Goal: Task Accomplishment & Management: Complete application form

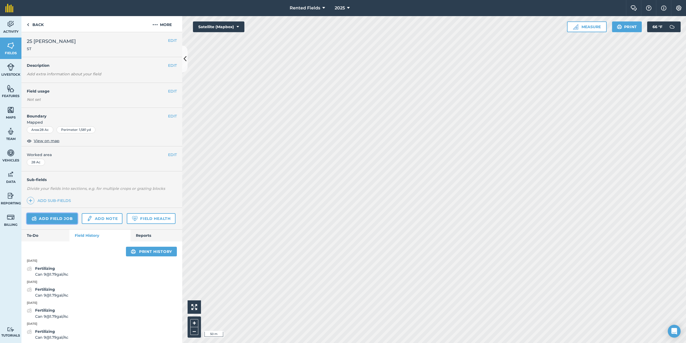
click at [61, 220] on link "Add field job" at bounding box center [52, 218] width 51 height 11
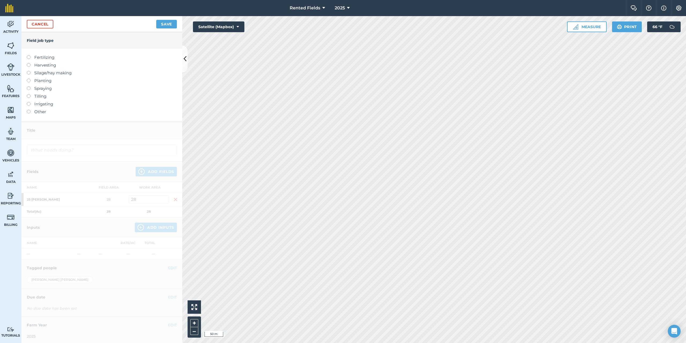
click at [25, 56] on div "Fertilizing Harvesting Silage/hay making Planting Spraying Tilling Irrigating O…" at bounding box center [101, 85] width 161 height 73
click at [28, 55] on label at bounding box center [31, 55] width 8 height 0
type input "Fertilizing"
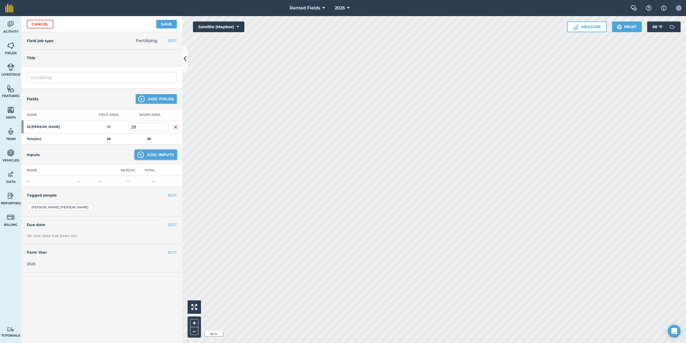
click at [157, 155] on button "Add Inputs" at bounding box center [156, 155] width 42 height 10
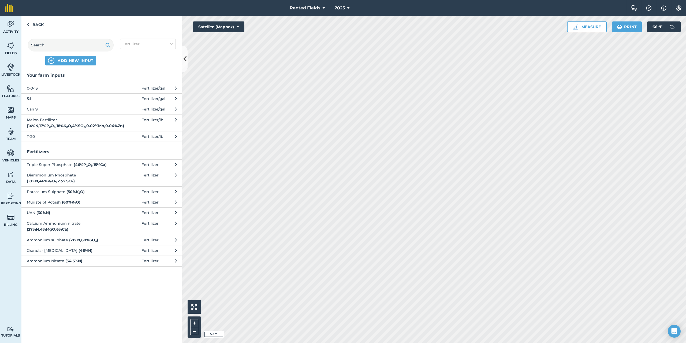
click at [31, 98] on span "5:1" at bounding box center [71, 99] width 88 height 6
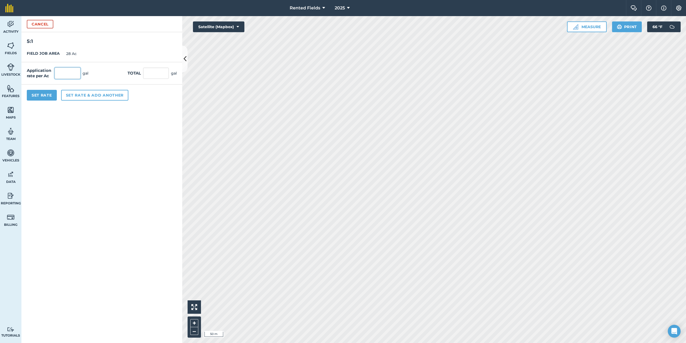
click at [62, 75] on input "text" at bounding box center [68, 73] width 26 height 11
type input "1.79"
type input "50.12"
click at [47, 95] on button "Set Rate" at bounding box center [42, 95] width 30 height 11
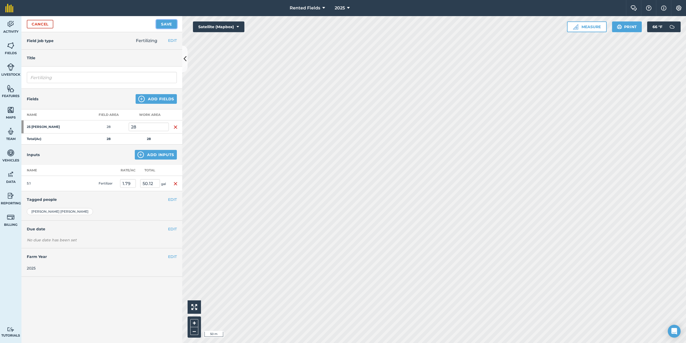
click at [170, 24] on button "Save" at bounding box center [166, 24] width 21 height 9
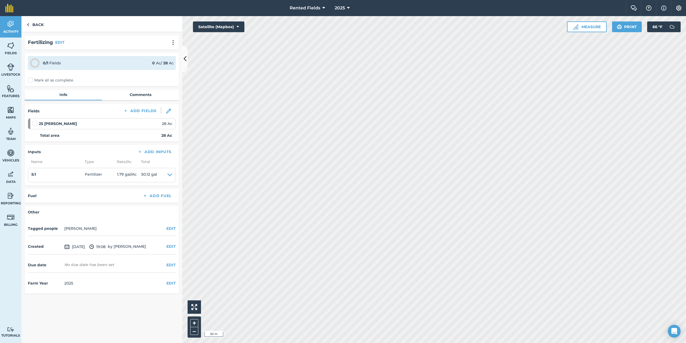
click at [31, 81] on label "Mark all as complete" at bounding box center [50, 80] width 45 height 6
click at [31, 81] on input "Mark all as complete" at bounding box center [29, 78] width 3 height 3
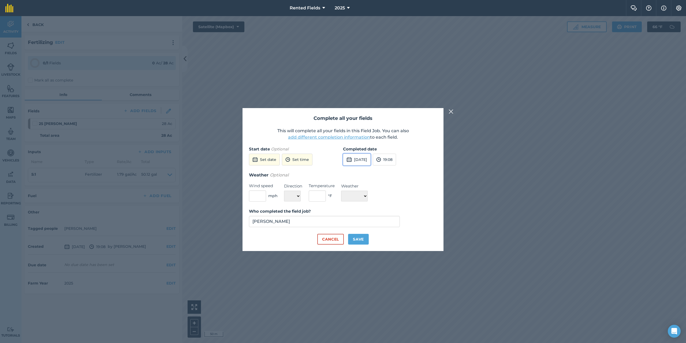
click at [359, 157] on button "[DATE]" at bounding box center [357, 160] width 28 height 12
click at [359, 170] on button "‹" at bounding box center [361, 172] width 12 height 12
click at [360, 170] on button "‹" at bounding box center [361, 172] width 12 height 12
click at [375, 205] on abbr "11" at bounding box center [374, 205] width 3 height 3
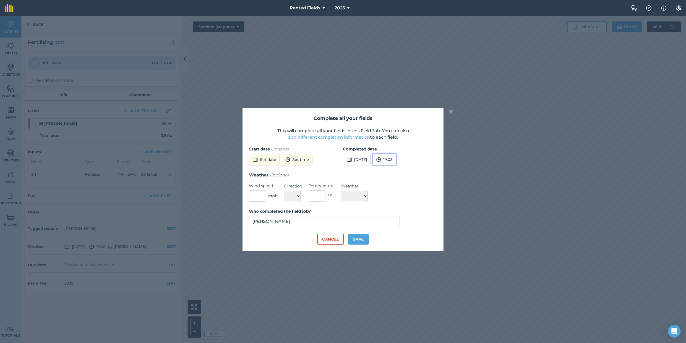
click at [396, 163] on button "19:08" at bounding box center [384, 160] width 23 height 12
click at [397, 168] on button "00:00" at bounding box center [385, 170] width 25 height 9
click at [359, 241] on button "Save" at bounding box center [358, 239] width 21 height 11
checkbox input "true"
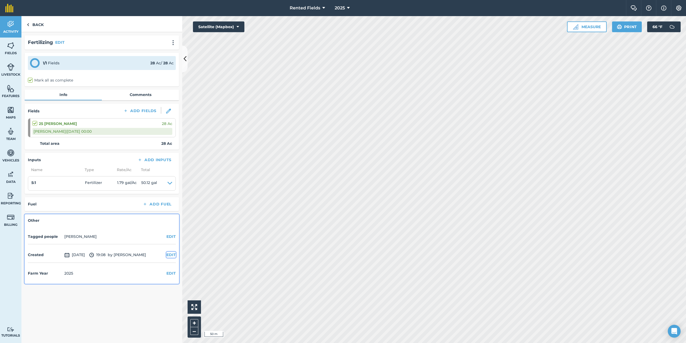
click at [173, 256] on button "EDIT" at bounding box center [170, 255] width 9 height 6
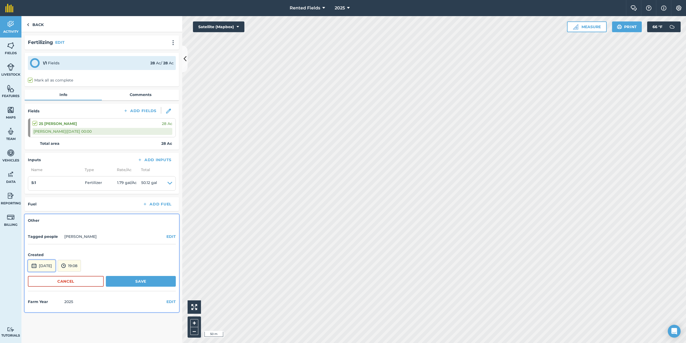
click at [55, 265] on button "[DATE]" at bounding box center [42, 266] width 28 height 12
click at [43, 195] on button "‹" at bounding box center [46, 194] width 12 height 12
click at [45, 194] on button "‹" at bounding box center [46, 194] width 12 height 12
click at [46, 193] on button "‹" at bounding box center [46, 194] width 12 height 12
click at [59, 229] on abbr "11" at bounding box center [59, 227] width 3 height 3
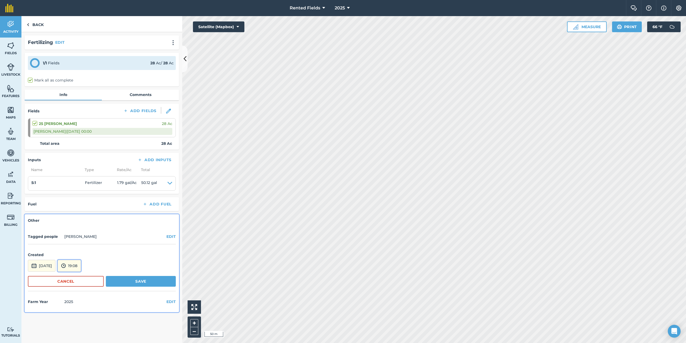
click at [81, 267] on button "19:08" at bounding box center [69, 266] width 23 height 12
click at [79, 209] on button "00:00" at bounding box center [70, 208] width 25 height 9
click at [154, 279] on button "Save" at bounding box center [141, 281] width 70 height 11
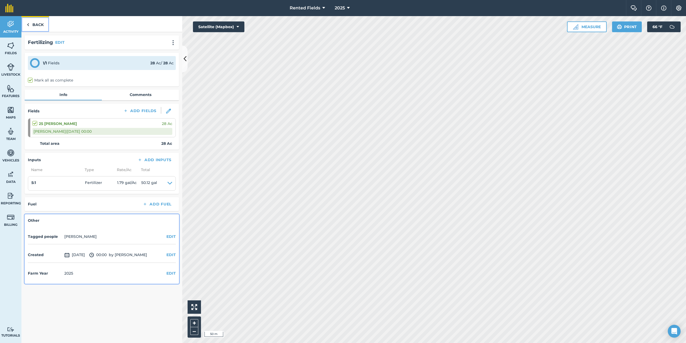
click at [37, 24] on link "Back" at bounding box center [35, 24] width 28 height 16
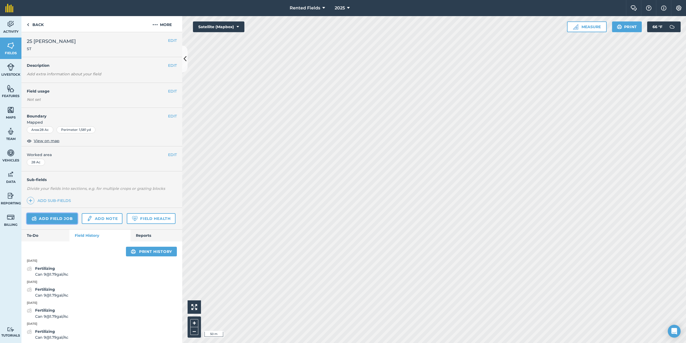
click at [70, 217] on link "Add field job" at bounding box center [52, 218] width 51 height 11
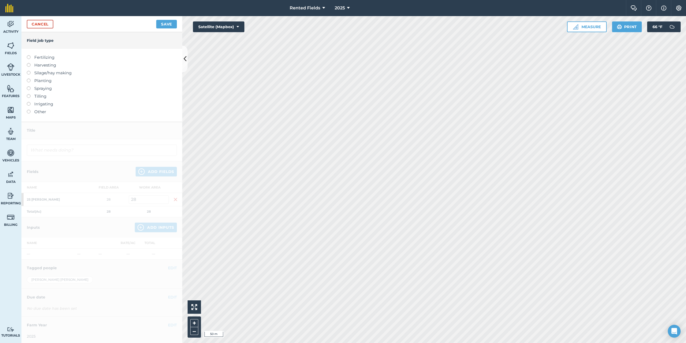
click at [29, 55] on label at bounding box center [31, 55] width 8 height 0
type input "Fertilizing"
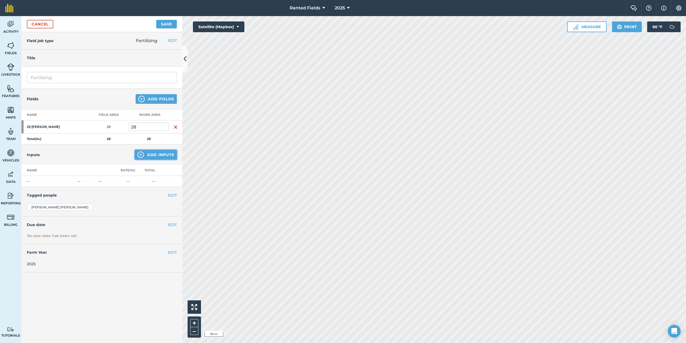
click at [164, 155] on button "Add Inputs" at bounding box center [156, 155] width 42 height 10
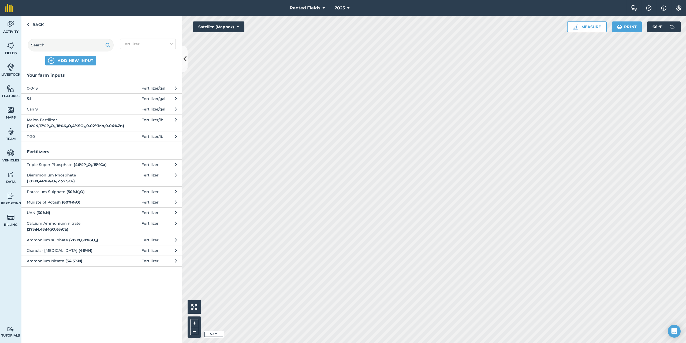
click at [27, 97] on span "5:1" at bounding box center [71, 99] width 88 height 6
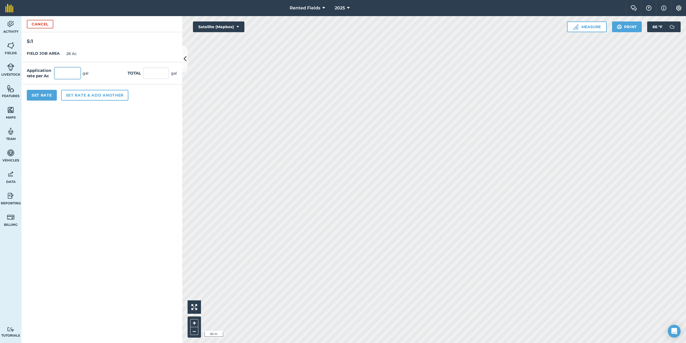
click at [70, 72] on input "text" at bounding box center [68, 73] width 26 height 11
type input "1.79"
type input "50.12"
click at [47, 97] on button "Set Rate" at bounding box center [42, 95] width 30 height 11
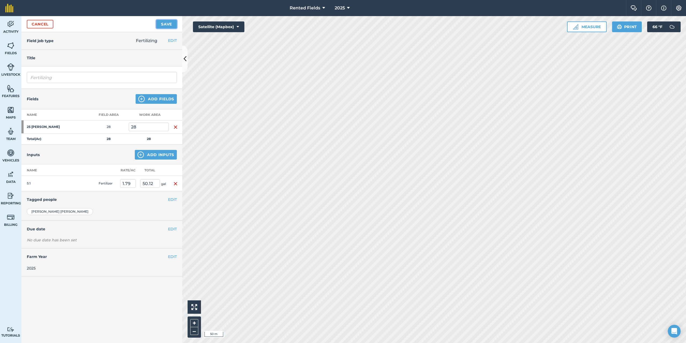
click at [162, 26] on button "Save" at bounding box center [166, 24] width 21 height 9
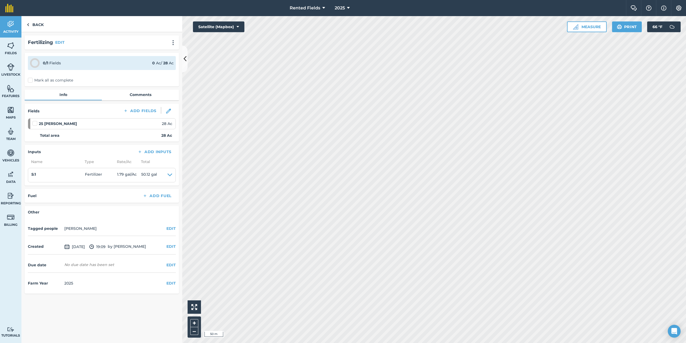
click at [29, 81] on label "Mark all as complete" at bounding box center [50, 80] width 45 height 6
click at [29, 81] on input "Mark all as complete" at bounding box center [29, 78] width 3 height 3
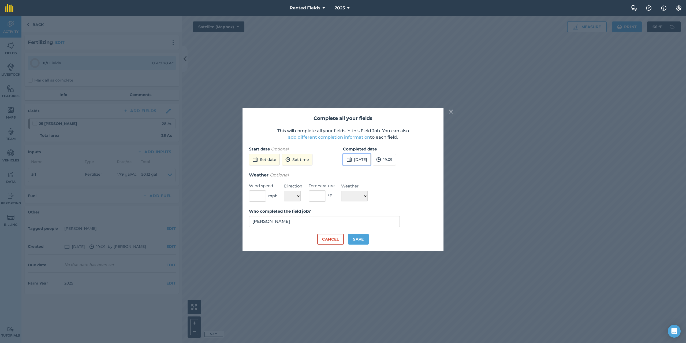
click at [371, 163] on button "[DATE]" at bounding box center [357, 160] width 28 height 12
click at [361, 172] on button "‹" at bounding box center [361, 172] width 12 height 12
click at [376, 214] on abbr "18" at bounding box center [374, 214] width 3 height 3
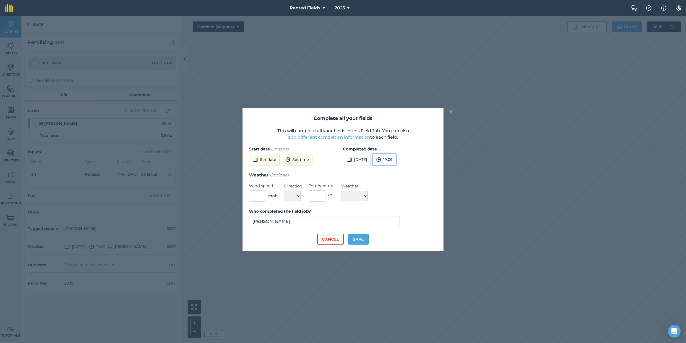
click at [396, 160] on button "19:09" at bounding box center [384, 160] width 23 height 12
click at [396, 169] on button "00:00" at bounding box center [385, 170] width 25 height 9
click at [361, 237] on button "Save" at bounding box center [358, 239] width 21 height 11
checkbox input "true"
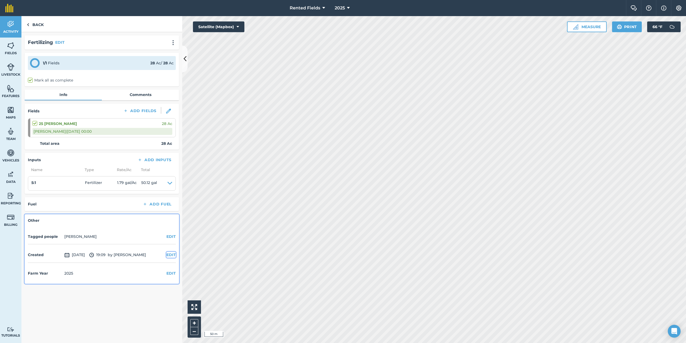
click at [170, 254] on button "EDIT" at bounding box center [170, 255] width 9 height 6
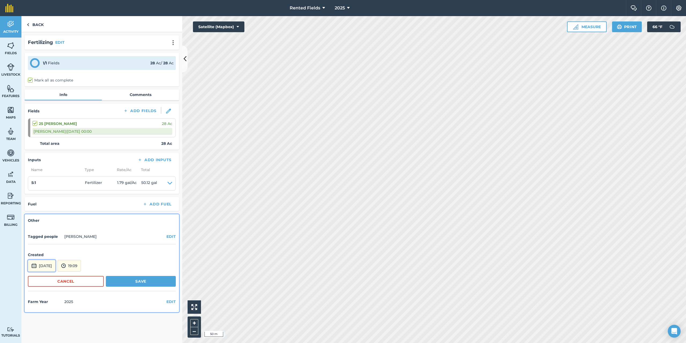
click at [55, 264] on button "[DATE]" at bounding box center [42, 266] width 28 height 12
click at [45, 192] on button "‹" at bounding box center [46, 194] width 12 height 12
click at [62, 235] on button "18" at bounding box center [59, 236] width 13 height 9
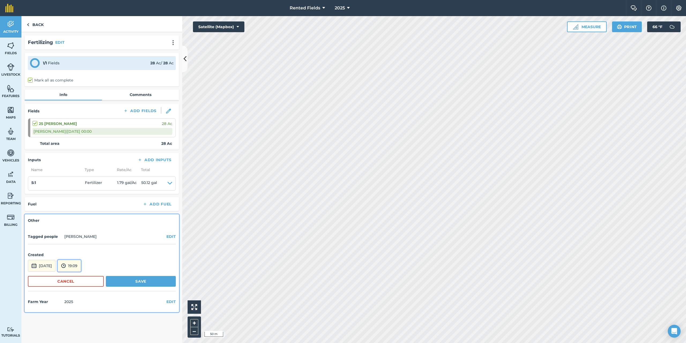
click at [81, 267] on button "19:09" at bounding box center [69, 266] width 23 height 12
click at [78, 208] on button "00:00" at bounding box center [70, 208] width 25 height 9
click at [135, 281] on button "Save" at bounding box center [141, 281] width 70 height 11
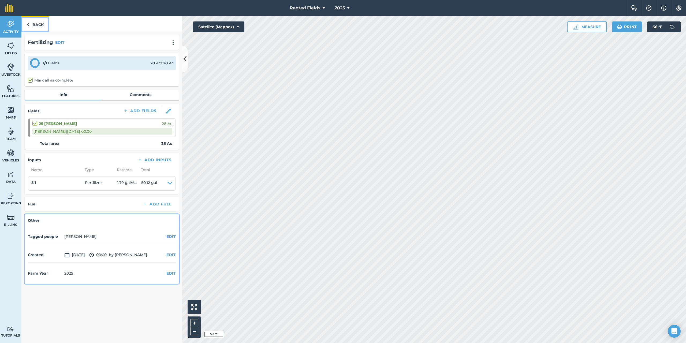
click at [28, 21] on link "Back" at bounding box center [35, 24] width 28 height 16
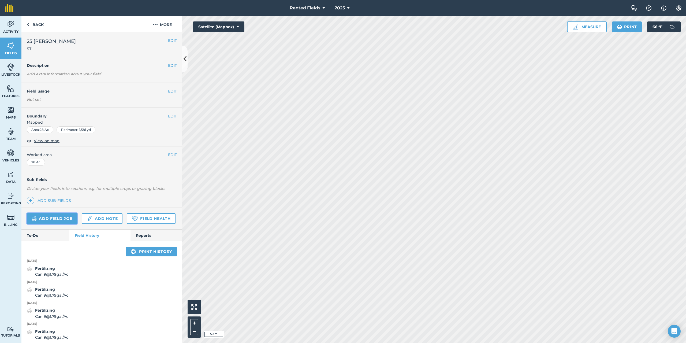
click at [60, 219] on link "Add field job" at bounding box center [52, 218] width 51 height 11
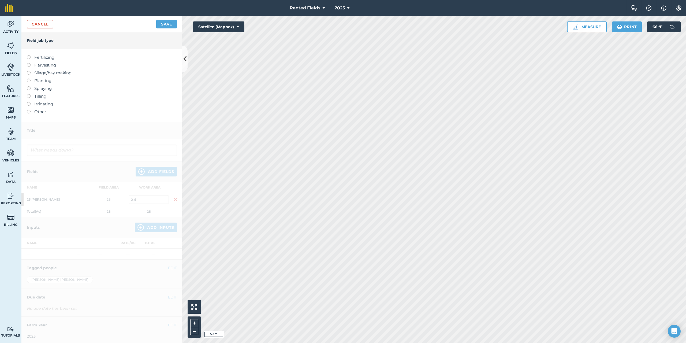
click at [30, 55] on label at bounding box center [31, 55] width 8 height 0
type input "Fertilizing"
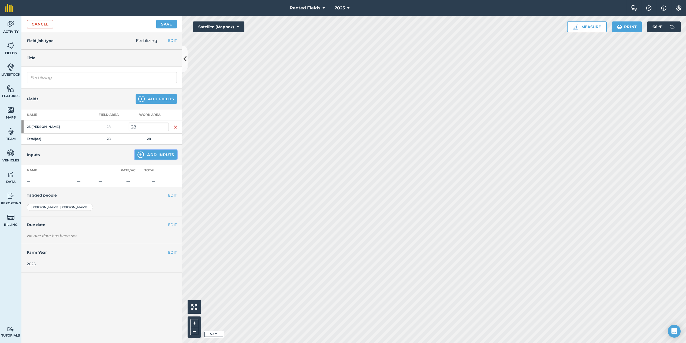
click at [151, 153] on button "Add Inputs" at bounding box center [156, 155] width 42 height 10
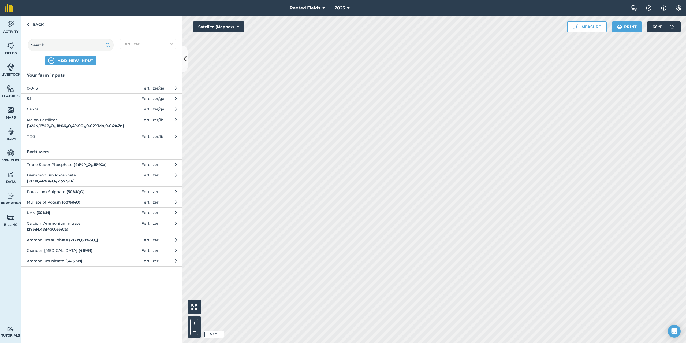
click at [32, 96] on span "5:1" at bounding box center [71, 99] width 88 height 6
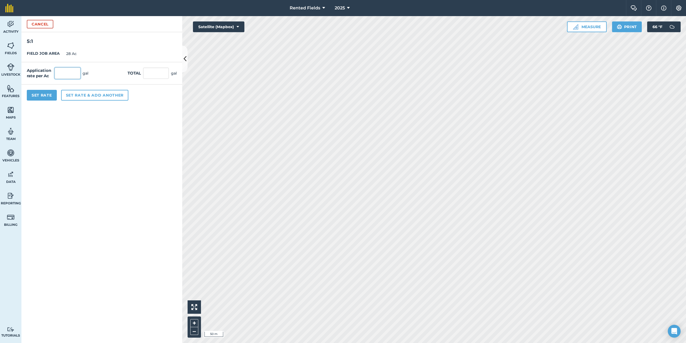
drag, startPoint x: 63, startPoint y: 72, endPoint x: 64, endPoint y: 85, distance: 13.4
click at [62, 72] on input "text" at bounding box center [68, 73] width 26 height 11
type input "1.79"
type input "50.12"
click at [48, 96] on button "Set Rate" at bounding box center [42, 95] width 30 height 11
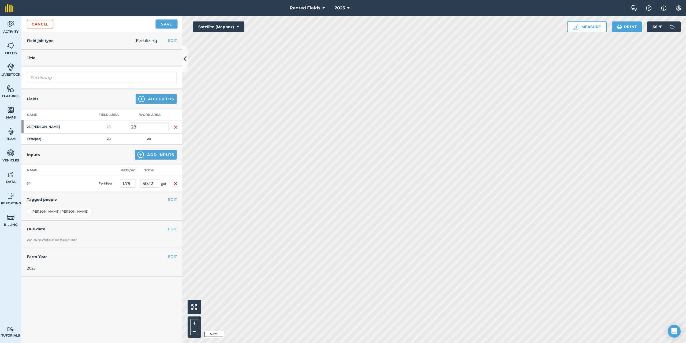
click at [167, 25] on button "Save" at bounding box center [166, 24] width 21 height 9
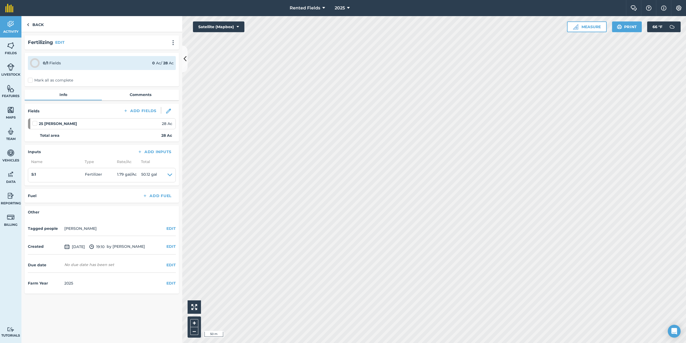
click at [30, 79] on label "Mark all as complete" at bounding box center [50, 80] width 45 height 6
click at [30, 79] on input "Mark all as complete" at bounding box center [29, 78] width 3 height 3
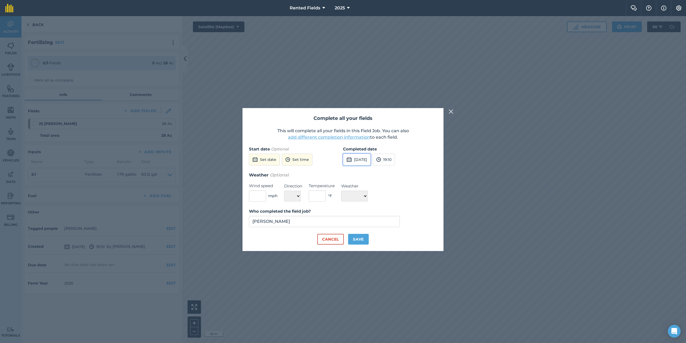
click at [359, 161] on button "[DATE]" at bounding box center [357, 160] width 28 height 12
click at [363, 169] on button "‹" at bounding box center [361, 172] width 12 height 12
click at [361, 170] on button "‹" at bounding box center [361, 172] width 12 height 12
click at [374, 222] on abbr "25" at bounding box center [374, 222] width 3 height 3
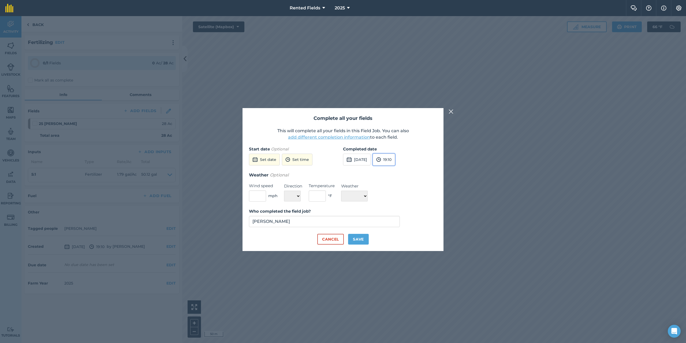
click at [395, 159] on button "19:10" at bounding box center [384, 160] width 22 height 12
drag, startPoint x: 400, startPoint y: 170, endPoint x: 400, endPoint y: 175, distance: 5.1
click at [398, 170] on button "00:00" at bounding box center [385, 170] width 25 height 9
click at [356, 240] on button "Save" at bounding box center [358, 239] width 21 height 11
checkbox input "true"
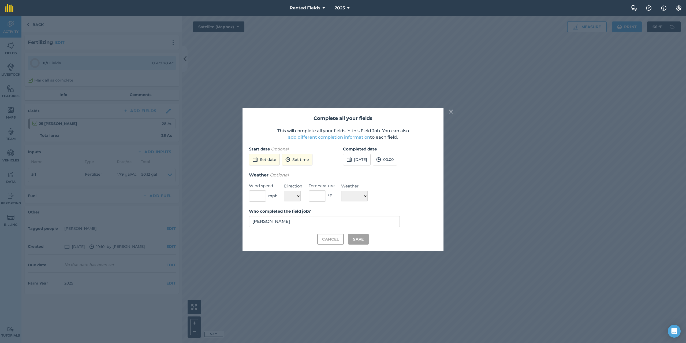
checkbox input "true"
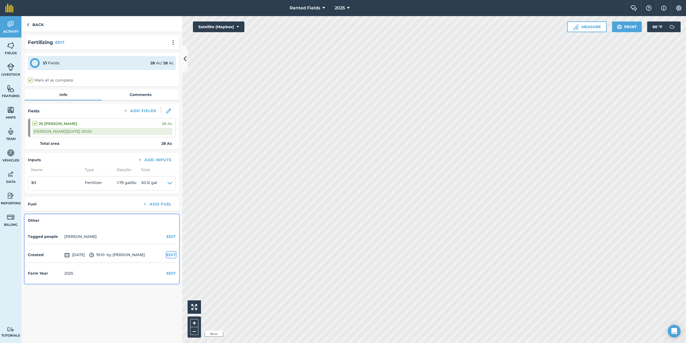
click at [170, 254] on button "EDIT" at bounding box center [170, 255] width 9 height 6
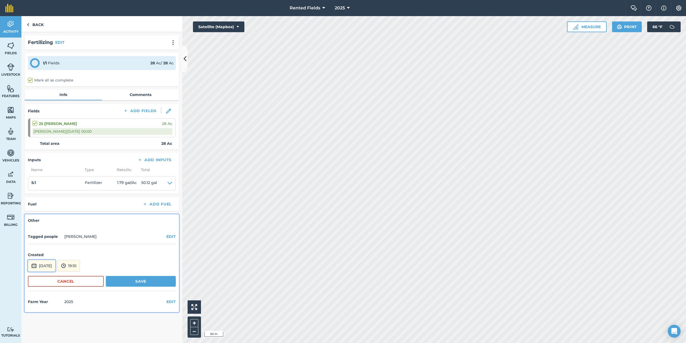
click at [55, 266] on button "[DATE]" at bounding box center [42, 266] width 28 height 12
click at [46, 194] on button "‹" at bounding box center [46, 194] width 12 height 12
click at [61, 245] on abbr "25" at bounding box center [59, 244] width 3 height 3
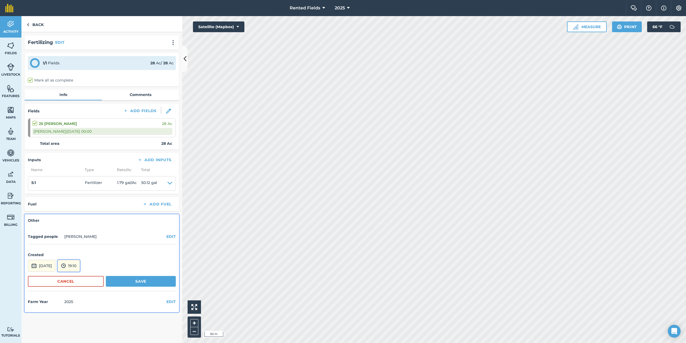
click at [80, 265] on button "19:10" at bounding box center [69, 266] width 22 height 12
click at [83, 209] on button "00:00" at bounding box center [70, 208] width 25 height 9
click at [147, 283] on button "Save" at bounding box center [141, 281] width 70 height 11
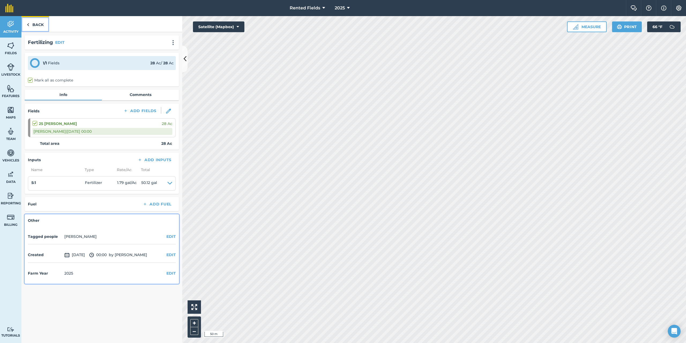
click at [35, 25] on link "Back" at bounding box center [35, 24] width 28 height 16
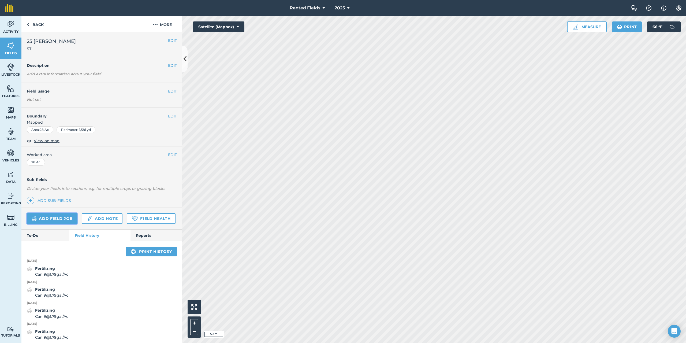
click at [56, 218] on link "Add field job" at bounding box center [52, 218] width 51 height 11
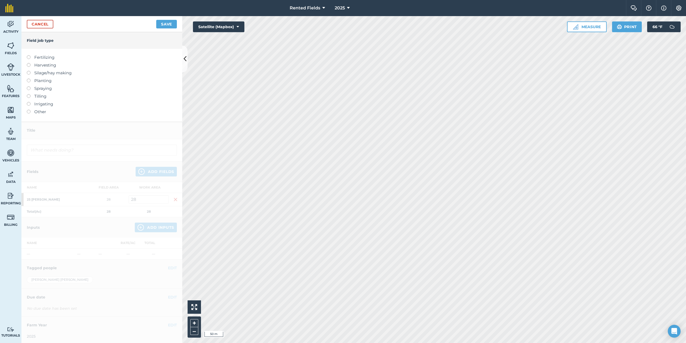
click at [29, 55] on label at bounding box center [31, 55] width 8 height 0
type input "Fertilizing"
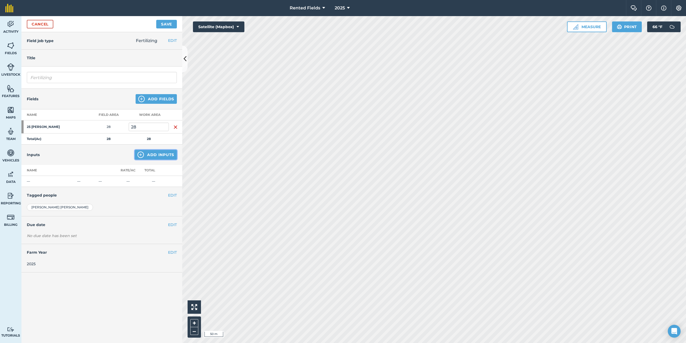
click at [156, 157] on button "Add Inputs" at bounding box center [156, 155] width 42 height 10
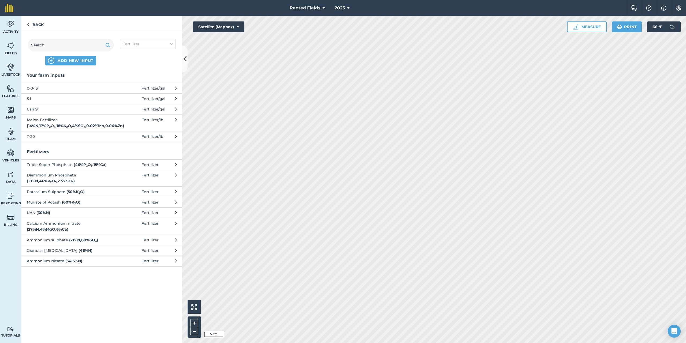
click at [26, 98] on button "5:1 Fertilizer / gal" at bounding box center [101, 98] width 161 height 10
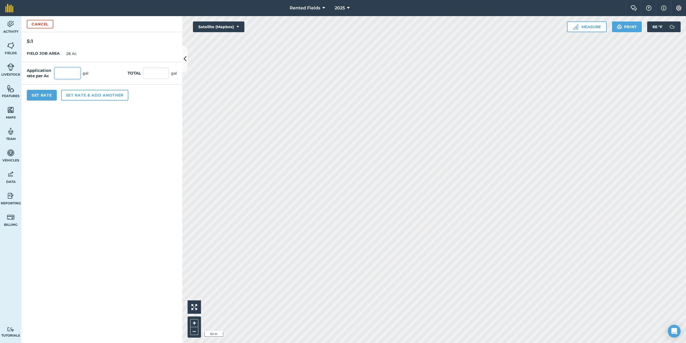
click at [62, 70] on input "text" at bounding box center [68, 73] width 26 height 11
type input "1.79"
type input "50.12"
click at [38, 95] on button "Set Rate" at bounding box center [42, 95] width 30 height 11
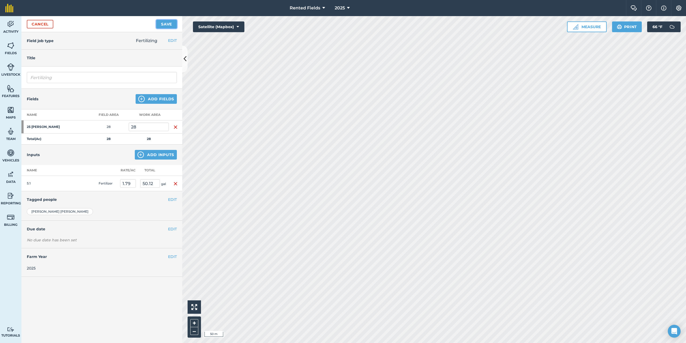
click at [163, 22] on button "Save" at bounding box center [166, 24] width 21 height 9
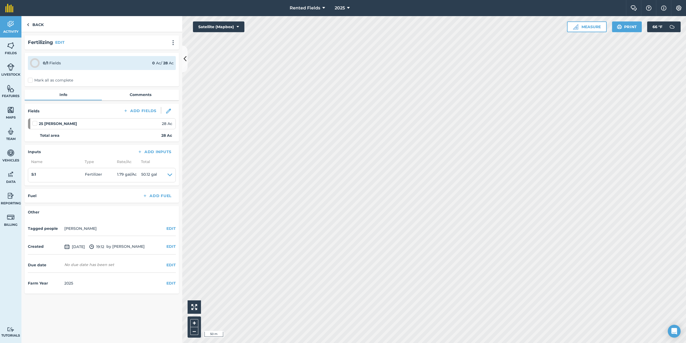
click at [31, 80] on label "Mark all as complete" at bounding box center [50, 80] width 45 height 6
click at [31, 80] on input "Mark all as complete" at bounding box center [29, 78] width 3 height 3
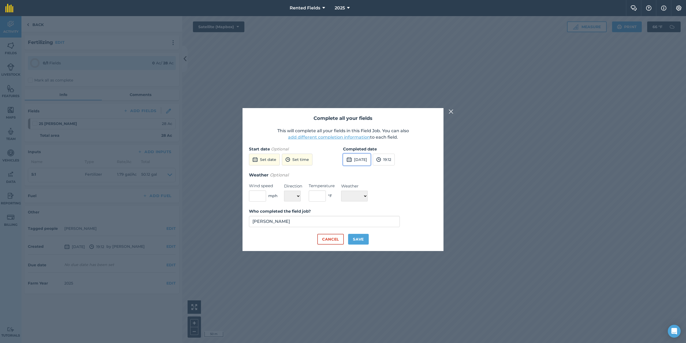
click at [371, 158] on button "[DATE]" at bounding box center [357, 160] width 28 height 12
click at [361, 172] on button "‹" at bounding box center [361, 172] width 12 height 12
drag, startPoint x: 414, startPoint y: 172, endPoint x: 411, endPoint y: 172, distance: 2.7
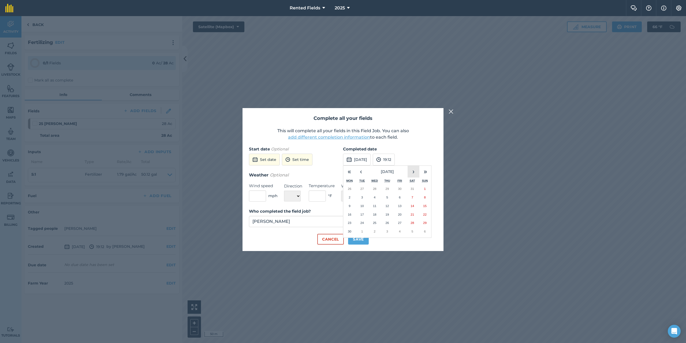
click at [413, 171] on button "›" at bounding box center [414, 172] width 12 height 12
click at [376, 189] on button "2" at bounding box center [375, 188] width 13 height 9
click at [395, 161] on button "19:12" at bounding box center [384, 160] width 22 height 12
click at [397, 169] on button "00:00" at bounding box center [385, 170] width 25 height 9
click at [358, 240] on button "Save" at bounding box center [358, 239] width 21 height 11
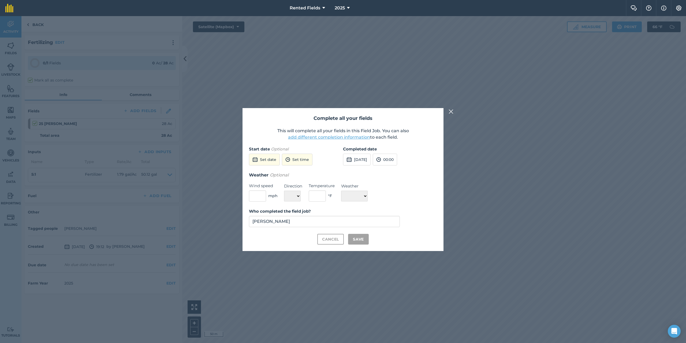
checkbox input "true"
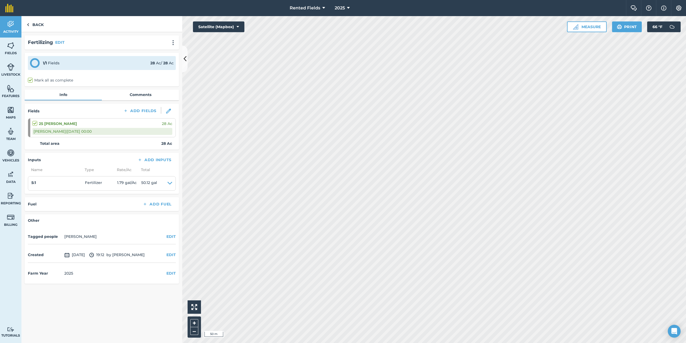
click at [172, 258] on div "Created [DATE] 19:12 by [PERSON_NAME] EDIT" at bounding box center [102, 254] width 148 height 15
click at [170, 254] on button "EDIT" at bounding box center [170, 255] width 9 height 6
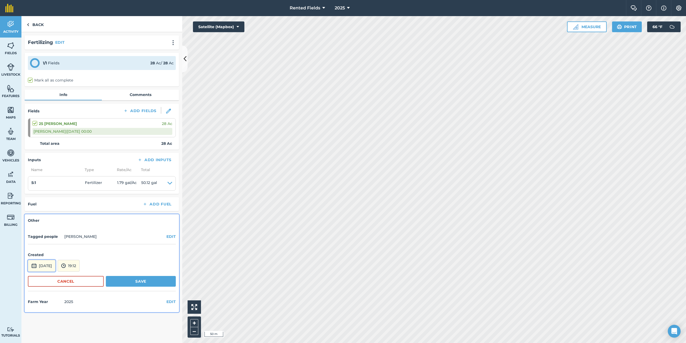
click at [55, 262] on button "[DATE]" at bounding box center [42, 266] width 28 height 12
click at [44, 193] on button "‹" at bounding box center [46, 194] width 12 height 12
click at [46, 195] on button "‹" at bounding box center [46, 194] width 12 height 12
click at [61, 210] on button "2" at bounding box center [59, 210] width 13 height 9
click at [80, 266] on button "19:12" at bounding box center [69, 266] width 22 height 12
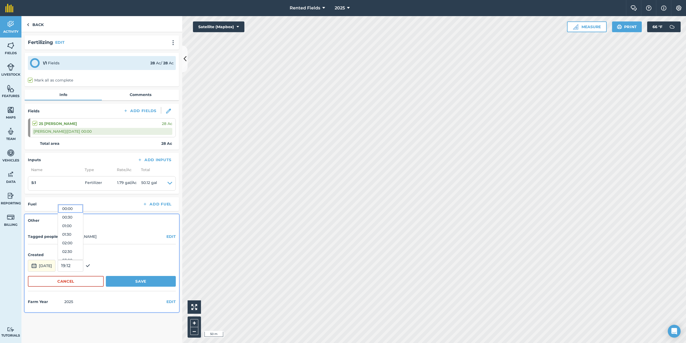
click at [81, 210] on button "00:00" at bounding box center [70, 208] width 25 height 9
click at [142, 283] on button "Save" at bounding box center [141, 281] width 70 height 11
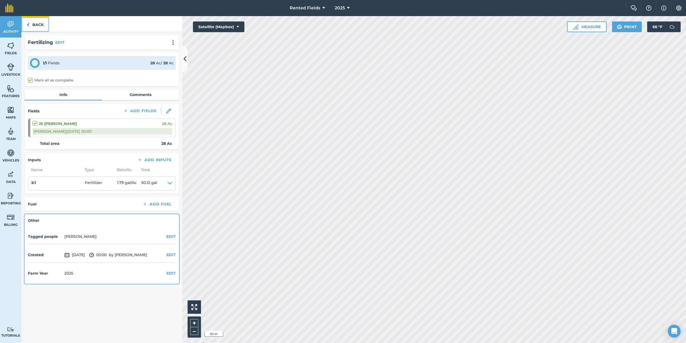
click at [27, 25] on link "Back" at bounding box center [35, 24] width 28 height 16
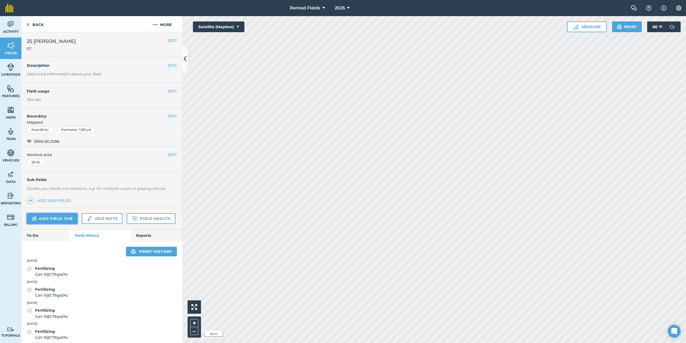
click at [62, 220] on link "Add field job" at bounding box center [52, 218] width 51 height 11
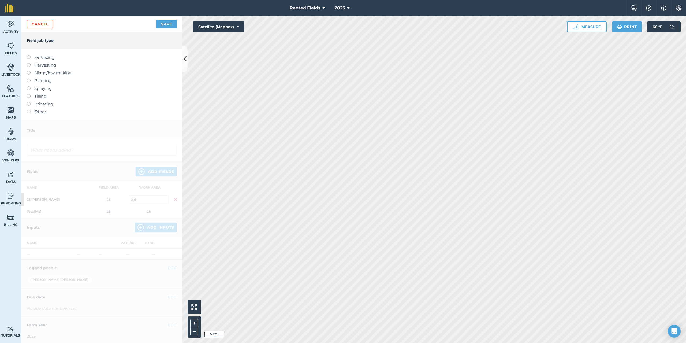
click at [29, 55] on label at bounding box center [31, 55] width 8 height 0
type input "Fertilizing"
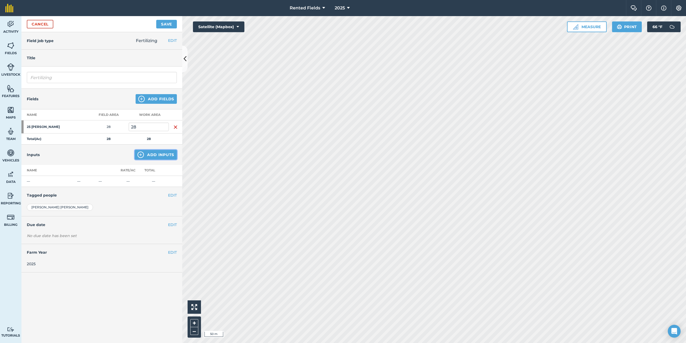
click at [159, 157] on button "Add Inputs" at bounding box center [156, 155] width 42 height 10
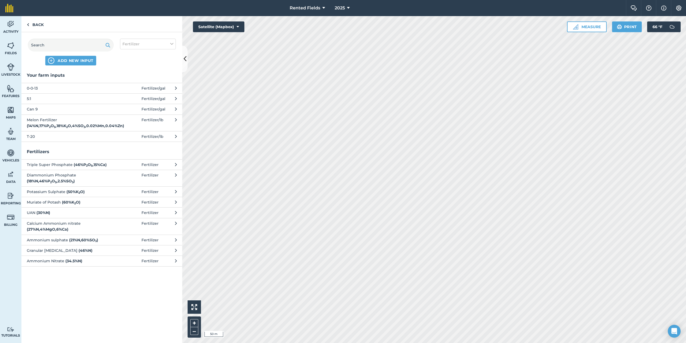
click at [27, 101] on button "5:1 Fertilizer / gal" at bounding box center [101, 98] width 161 height 10
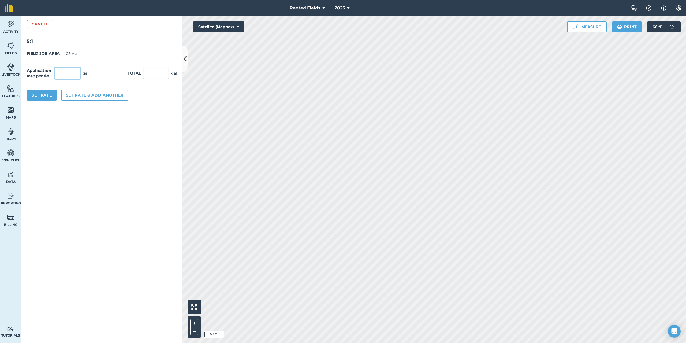
click at [72, 78] on input "text" at bounding box center [68, 73] width 26 height 11
type input "1.79"
type input "50.12"
click at [45, 93] on button "Set Rate" at bounding box center [42, 95] width 30 height 11
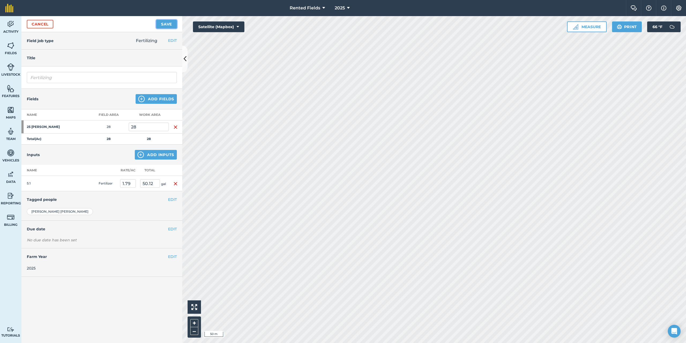
click at [161, 24] on button "Save" at bounding box center [166, 24] width 21 height 9
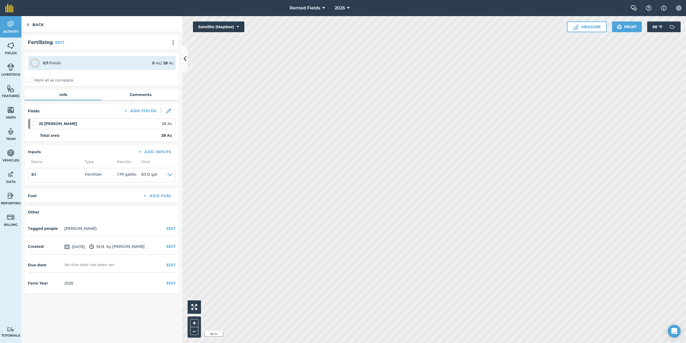
click at [29, 80] on label "Mark all as complete" at bounding box center [50, 80] width 45 height 6
click at [29, 80] on input "Mark all as complete" at bounding box center [29, 78] width 3 height 3
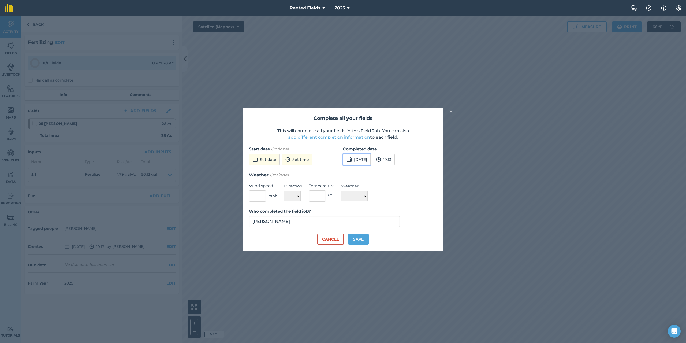
click at [371, 160] on button "[DATE]" at bounding box center [357, 160] width 28 height 12
click at [361, 174] on button "‹" at bounding box center [361, 172] width 12 height 12
click at [362, 174] on button "‹" at bounding box center [361, 172] width 12 height 12
click at [375, 199] on abbr "9" at bounding box center [375, 196] width 2 height 3
click at [395, 158] on button "19:13" at bounding box center [384, 160] width 22 height 12
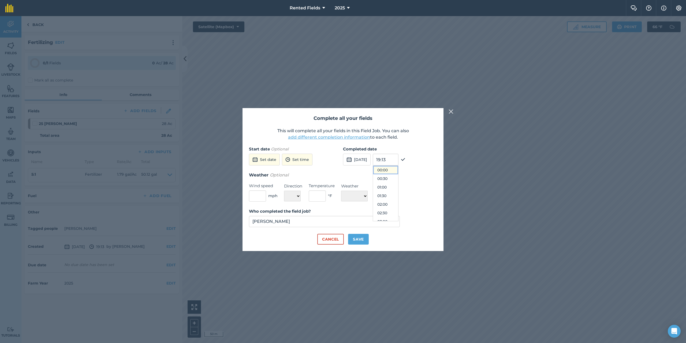
click at [393, 170] on button "00:00" at bounding box center [385, 170] width 25 height 9
click at [367, 239] on button "Save" at bounding box center [358, 239] width 21 height 11
checkbox input "true"
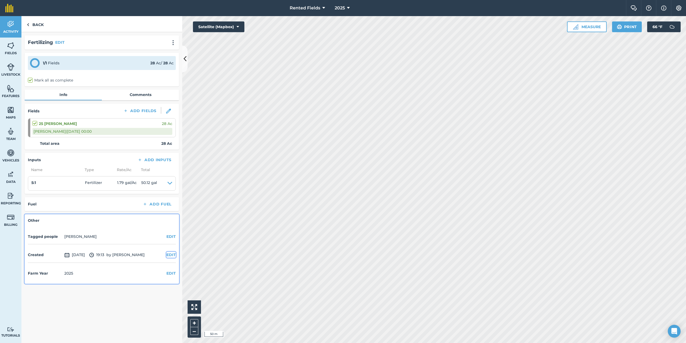
click at [168, 253] on button "EDIT" at bounding box center [170, 255] width 9 height 6
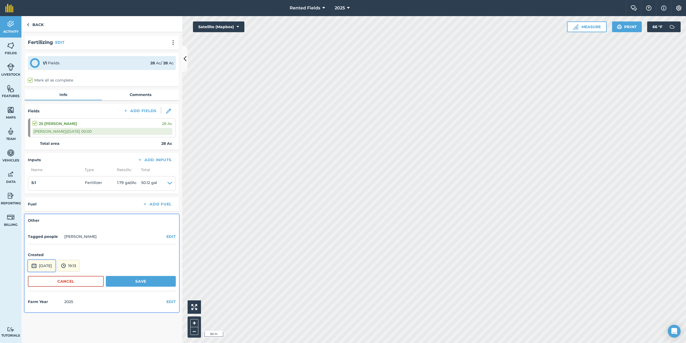
click at [55, 268] on button "[DATE]" at bounding box center [42, 266] width 28 height 12
click at [46, 194] on button "‹" at bounding box center [46, 194] width 12 height 12
click at [60, 221] on button "9" at bounding box center [59, 219] width 13 height 9
click at [80, 263] on button "19:13" at bounding box center [69, 266] width 22 height 12
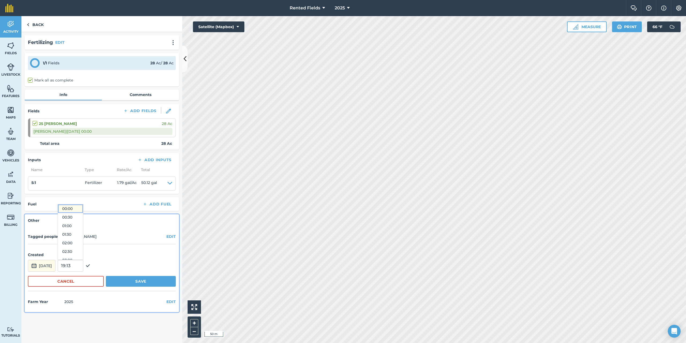
click at [76, 210] on button "00:00" at bounding box center [70, 208] width 25 height 9
click at [136, 283] on button "Save" at bounding box center [141, 281] width 70 height 11
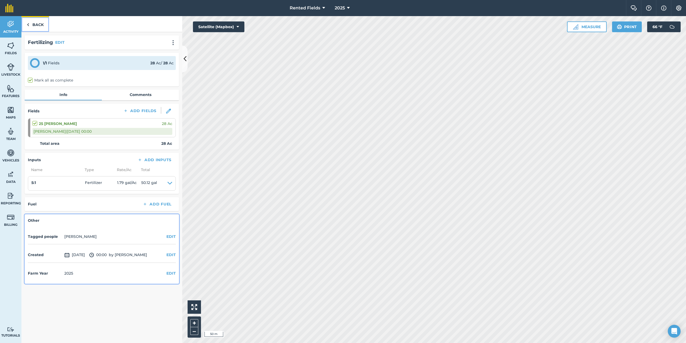
click at [29, 24] on img at bounding box center [28, 24] width 2 height 6
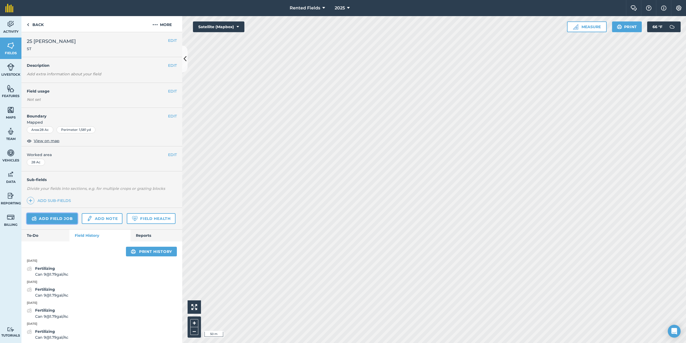
click at [70, 218] on link "Add field job" at bounding box center [52, 218] width 51 height 11
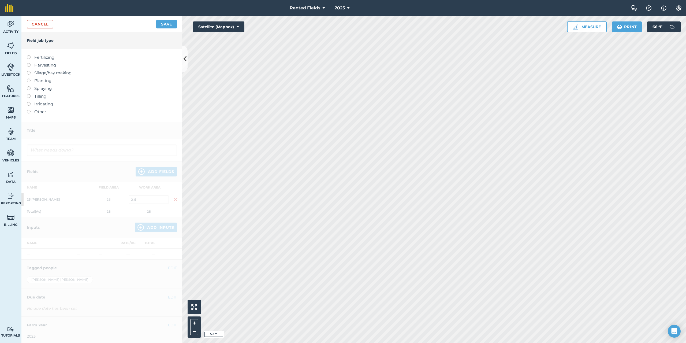
click at [29, 55] on label at bounding box center [31, 55] width 8 height 0
type input "Fertilizing"
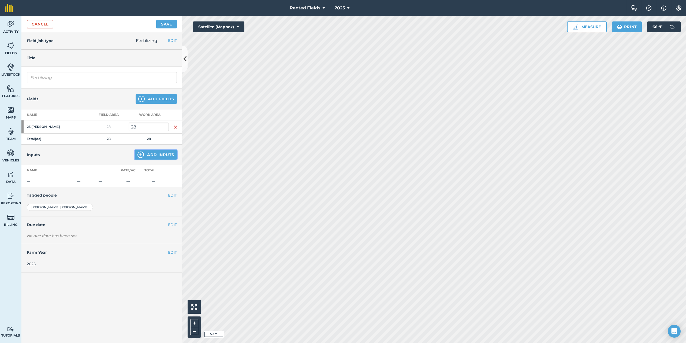
click at [151, 154] on button "Add Inputs" at bounding box center [156, 155] width 42 height 10
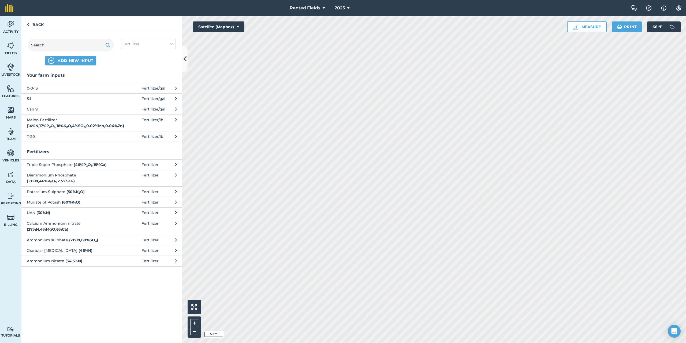
click at [31, 100] on span "5:1" at bounding box center [71, 99] width 88 height 6
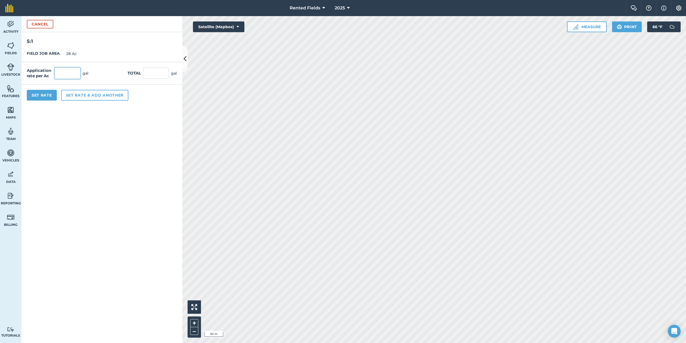
click at [76, 75] on input "text" at bounding box center [68, 73] width 26 height 11
type input "1.79"
type input "50.12"
click at [49, 99] on button "Set Rate" at bounding box center [42, 95] width 30 height 11
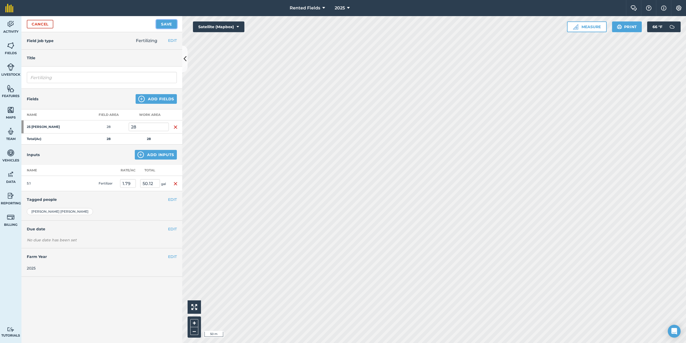
click at [158, 25] on button "Save" at bounding box center [166, 24] width 21 height 9
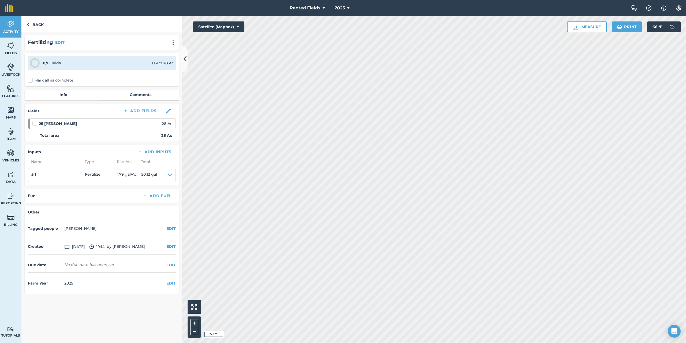
click at [31, 79] on label "Mark all as complete" at bounding box center [50, 80] width 45 height 6
click at [31, 79] on input "Mark all as complete" at bounding box center [29, 78] width 3 height 3
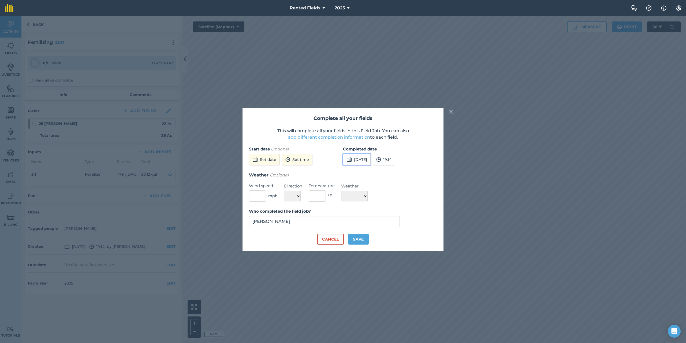
click at [361, 158] on button "[DATE]" at bounding box center [357, 160] width 28 height 12
click at [360, 174] on button "‹" at bounding box center [361, 172] width 12 height 12
click at [360, 173] on button "‹" at bounding box center [361, 172] width 12 height 12
click at [376, 222] on abbr "30" at bounding box center [374, 222] width 3 height 3
click at [395, 160] on button "19:14" at bounding box center [384, 160] width 22 height 12
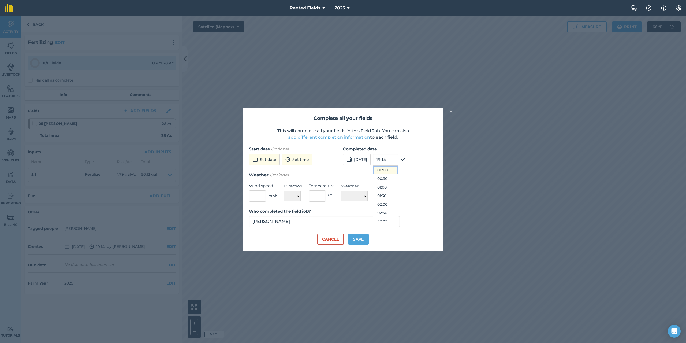
click at [398, 170] on button "00:00" at bounding box center [385, 170] width 25 height 9
click at [360, 239] on button "Save" at bounding box center [358, 239] width 21 height 11
checkbox input "true"
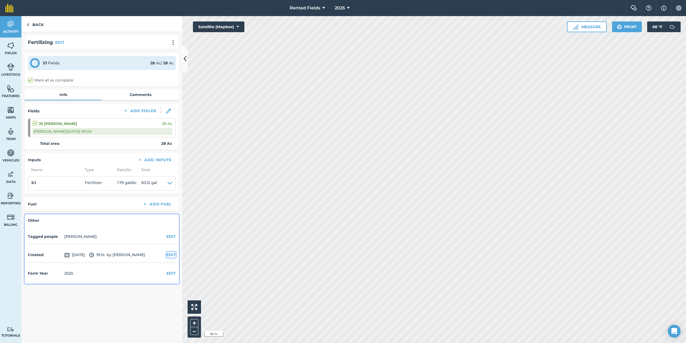
click at [171, 254] on button "EDIT" at bounding box center [170, 255] width 9 height 6
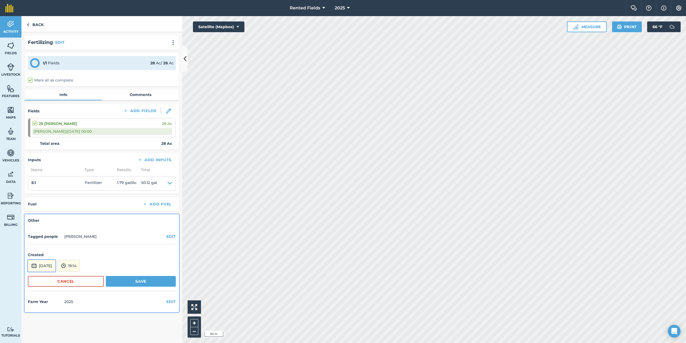
click at [55, 265] on button "[DATE]" at bounding box center [42, 266] width 28 height 12
click at [45, 194] on button "‹" at bounding box center [46, 194] width 12 height 12
click at [46, 194] on button "‹" at bounding box center [46, 194] width 12 height 12
click at [58, 244] on abbr "30" at bounding box center [59, 244] width 3 height 3
click at [80, 267] on button "19:14" at bounding box center [69, 266] width 22 height 12
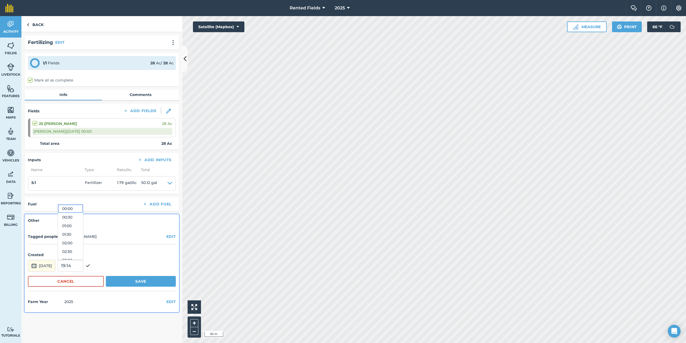
click at [83, 209] on button "00:00" at bounding box center [70, 208] width 25 height 9
click at [141, 283] on button "Save" at bounding box center [141, 281] width 70 height 11
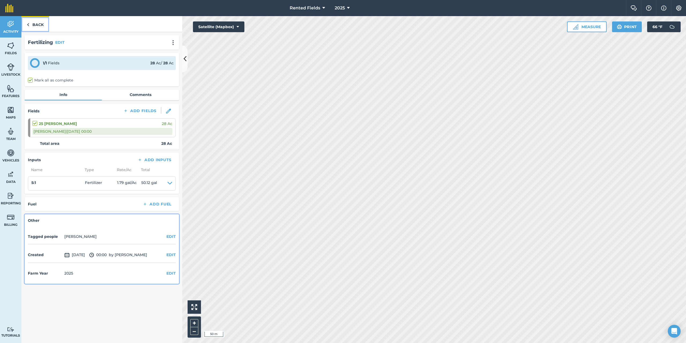
click at [28, 26] on img at bounding box center [28, 24] width 2 height 6
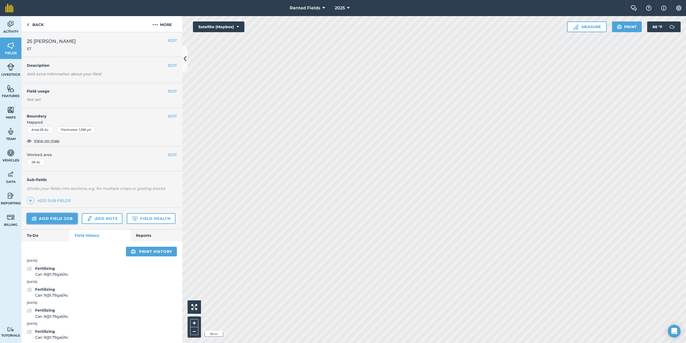
click at [58, 215] on link "Add field job" at bounding box center [52, 218] width 51 height 11
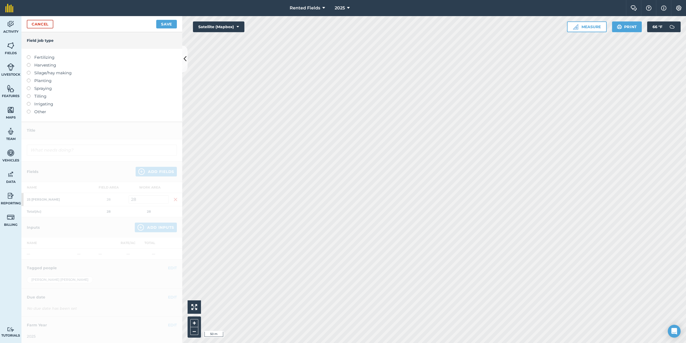
click at [29, 55] on label at bounding box center [31, 55] width 8 height 0
type input "Fertilizing"
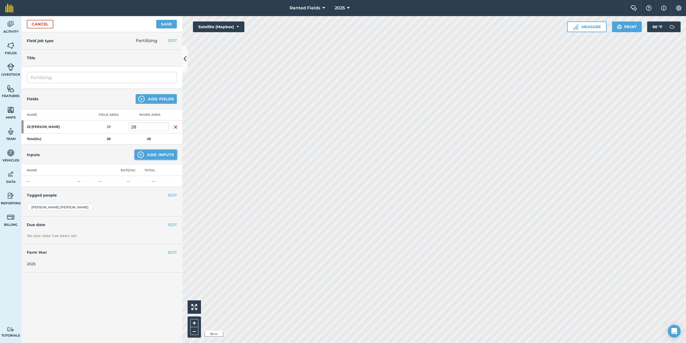
click at [170, 155] on button "Add Inputs" at bounding box center [156, 155] width 42 height 10
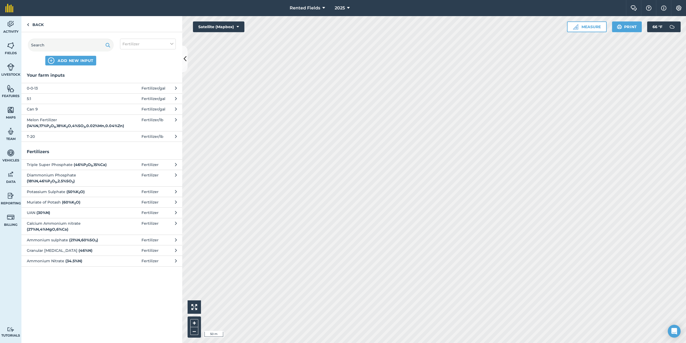
click at [28, 101] on span "5:1" at bounding box center [71, 99] width 88 height 6
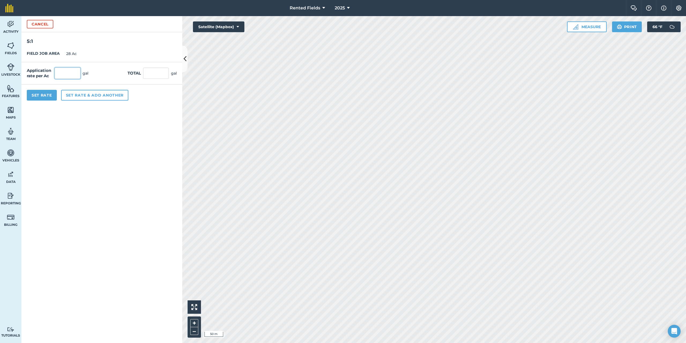
click at [58, 72] on input "text" at bounding box center [68, 73] width 26 height 11
type input "1.79"
type input "50.12"
click at [44, 93] on button "Set Rate" at bounding box center [42, 95] width 30 height 11
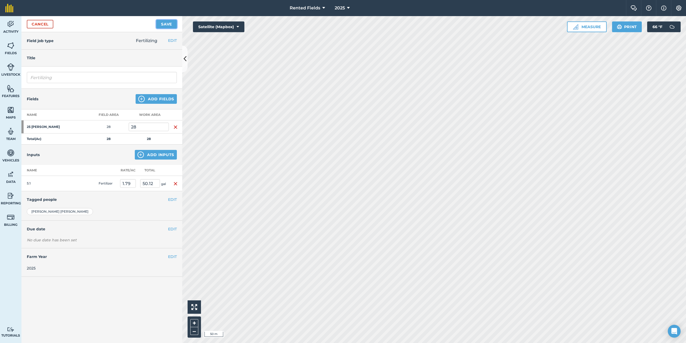
click at [168, 22] on button "Save" at bounding box center [166, 24] width 21 height 9
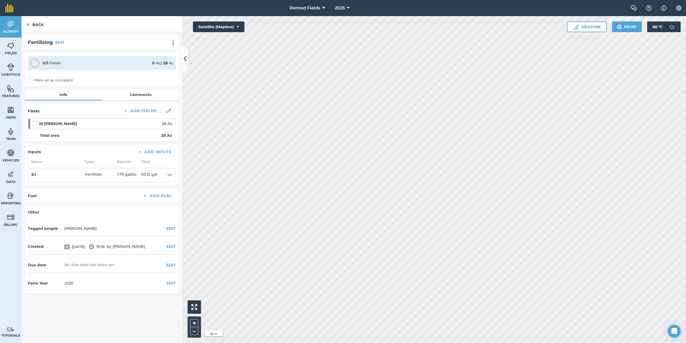
click at [32, 80] on label "Mark all as complete" at bounding box center [50, 80] width 45 height 6
click at [31, 80] on input "Mark all as complete" at bounding box center [29, 78] width 3 height 3
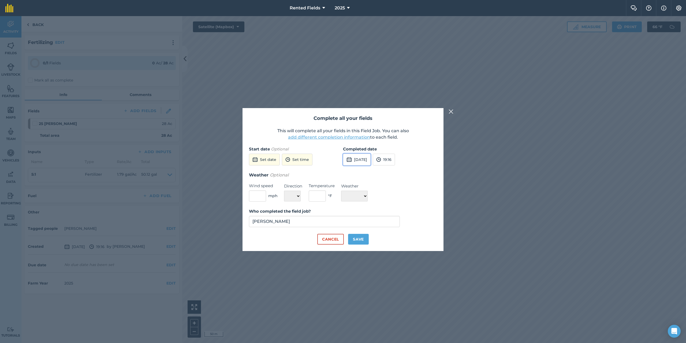
click at [365, 161] on button "[DATE]" at bounding box center [357, 160] width 28 height 12
click at [361, 174] on button "‹" at bounding box center [361, 172] width 12 height 12
click at [374, 197] on abbr "6" at bounding box center [375, 196] width 2 height 3
click at [381, 161] on img at bounding box center [378, 159] width 5 height 6
click at [398, 171] on button "00:00" at bounding box center [385, 170] width 25 height 9
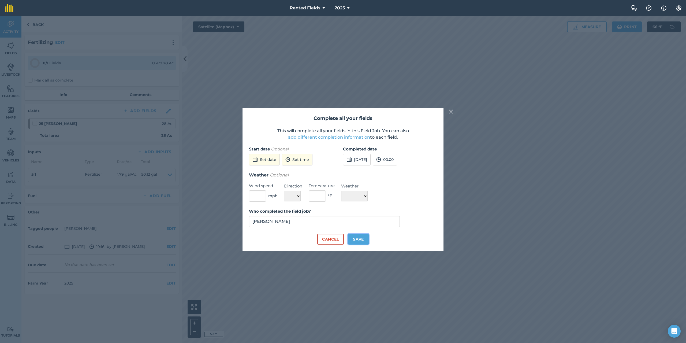
click at [362, 238] on button "Save" at bounding box center [358, 239] width 21 height 11
checkbox input "true"
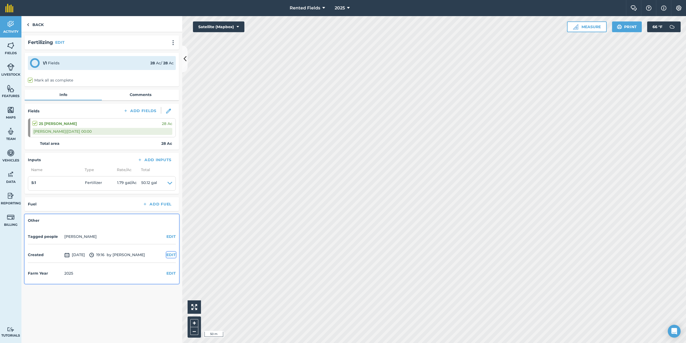
click at [168, 255] on button "EDIT" at bounding box center [170, 255] width 9 height 6
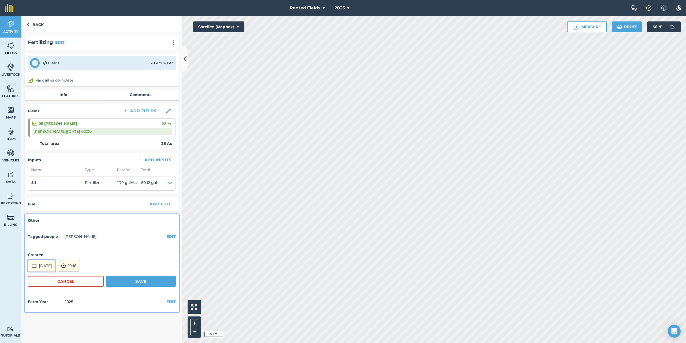
click at [54, 264] on button "[DATE]" at bounding box center [42, 266] width 28 height 12
click at [46, 194] on button "‹" at bounding box center [46, 194] width 12 height 12
click at [60, 219] on abbr "6" at bounding box center [60, 218] width 2 height 3
click at [80, 267] on button "19:16" at bounding box center [69, 266] width 22 height 12
click at [80, 207] on button "00:00" at bounding box center [70, 208] width 25 height 9
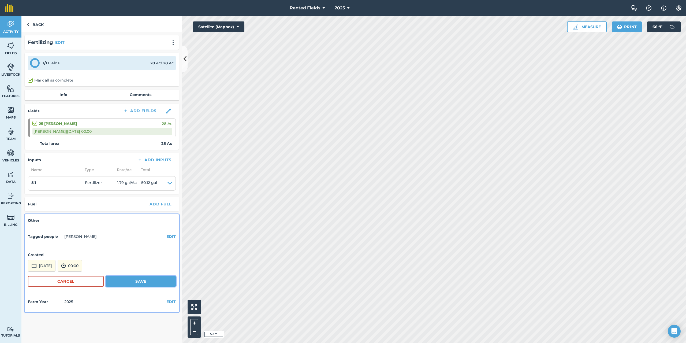
click at [133, 283] on button "Save" at bounding box center [141, 281] width 70 height 11
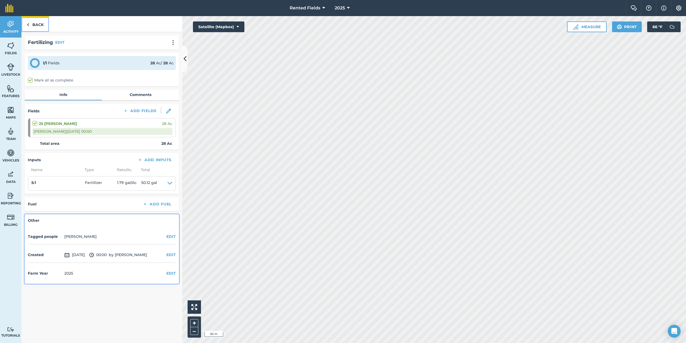
click at [37, 24] on link "Back" at bounding box center [35, 24] width 28 height 16
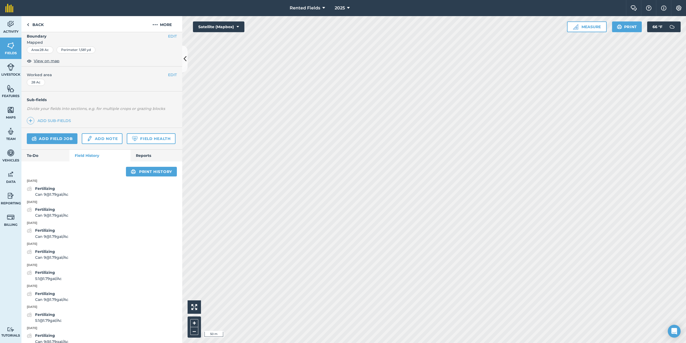
scroll to position [54, 0]
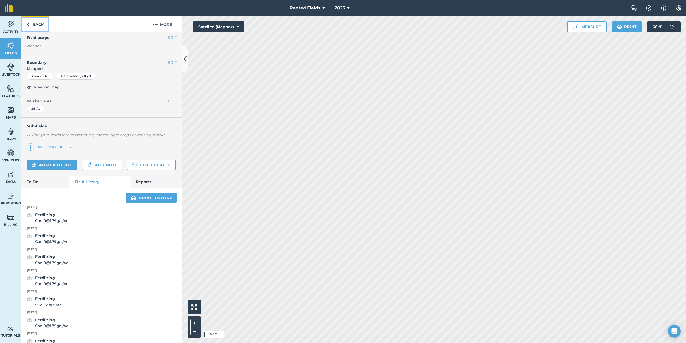
click at [35, 22] on link "Back" at bounding box center [35, 24] width 28 height 16
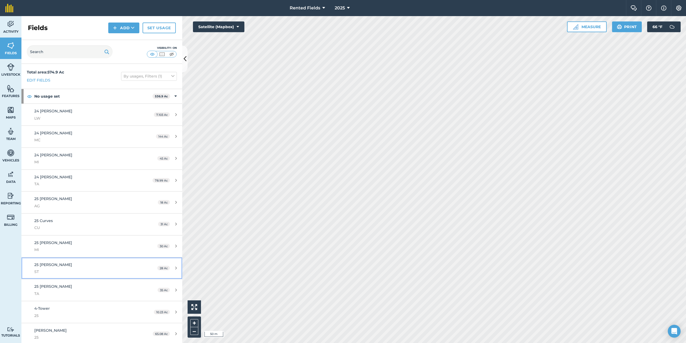
click at [38, 263] on span "25 [PERSON_NAME]" at bounding box center [53, 264] width 38 height 5
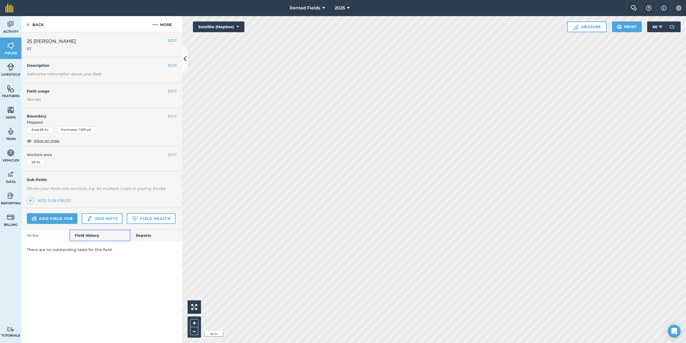
click at [83, 233] on link "Field History" at bounding box center [99, 235] width 61 height 12
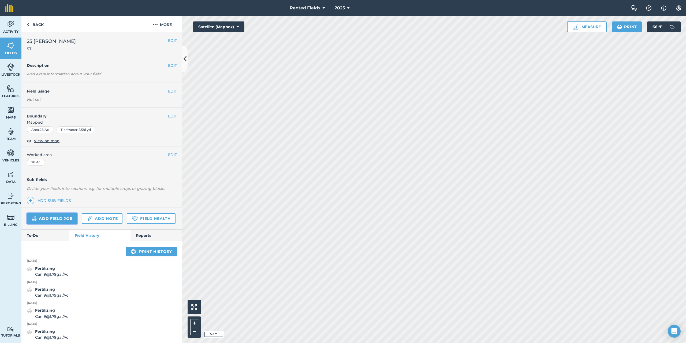
click at [60, 220] on link "Add field job" at bounding box center [52, 218] width 51 height 11
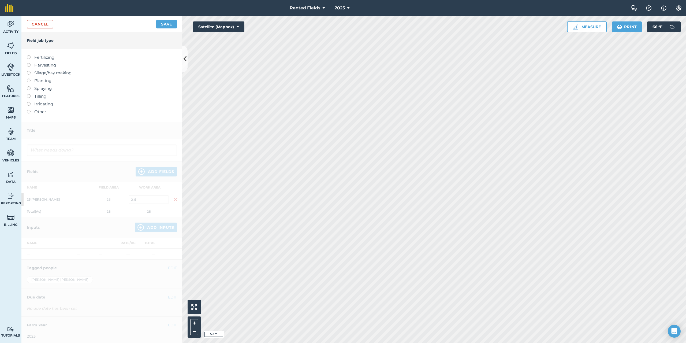
click at [27, 55] on label at bounding box center [31, 55] width 8 height 0
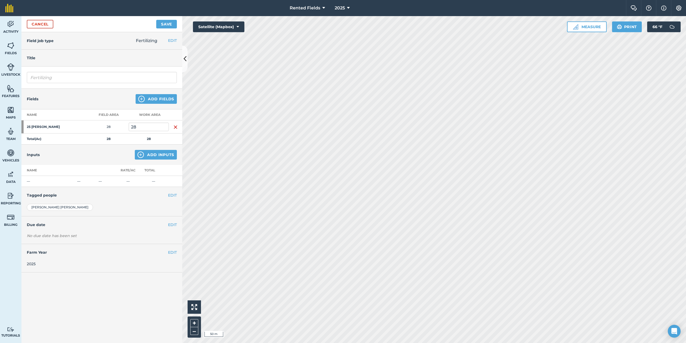
type input "Fertilizing"
click at [158, 155] on button "Add Inputs" at bounding box center [156, 155] width 42 height 10
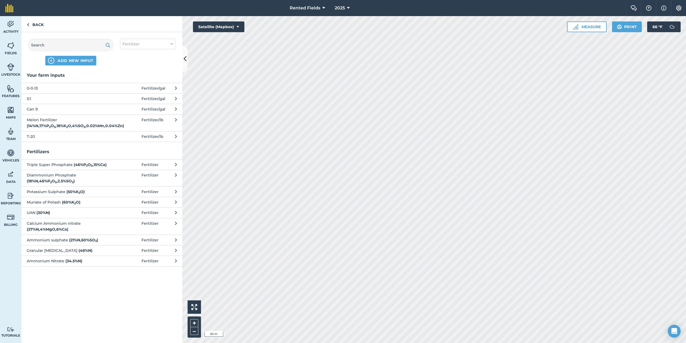
click at [27, 98] on button "5:1 Fertilizer / gal" at bounding box center [101, 98] width 161 height 10
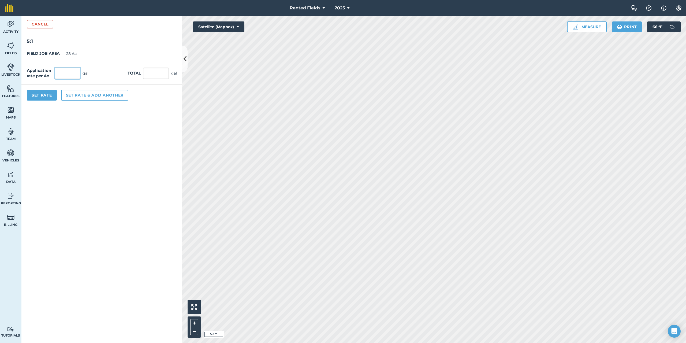
drag, startPoint x: 69, startPoint y: 69, endPoint x: 69, endPoint y: 73, distance: 4.1
click at [69, 70] on input "text" at bounding box center [68, 73] width 26 height 11
type input "1.79"
type input "50.12"
click at [51, 99] on button "Set Rate" at bounding box center [42, 95] width 30 height 11
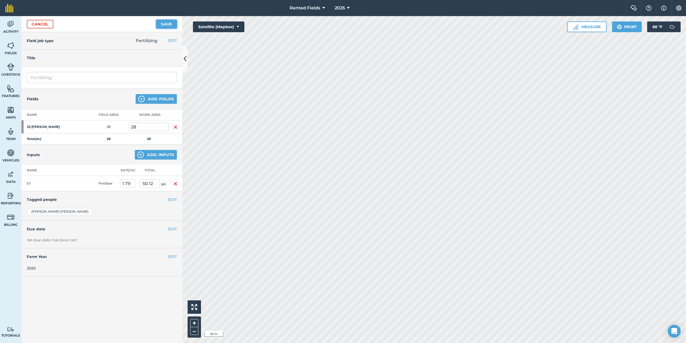
click at [169, 24] on button "Save" at bounding box center [166, 24] width 21 height 9
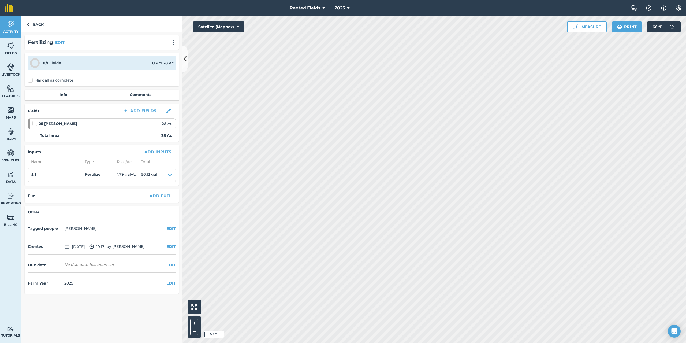
click at [29, 78] on label "Mark all as complete" at bounding box center [50, 80] width 45 height 6
click at [29, 78] on input "Mark all as complete" at bounding box center [29, 78] width 3 height 3
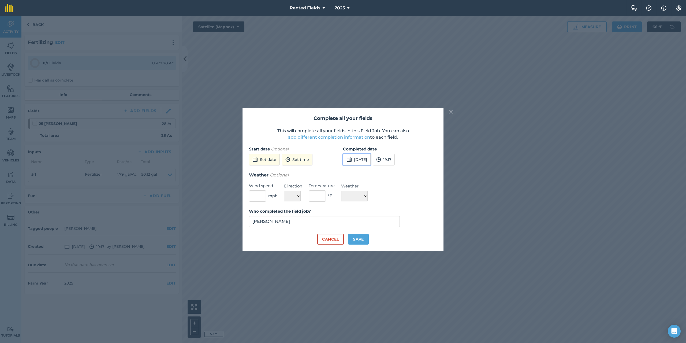
click at [355, 161] on button "[DATE]" at bounding box center [357, 160] width 28 height 12
click at [361, 171] on button "‹" at bounding box center [361, 172] width 12 height 12
click at [374, 206] on abbr "13" at bounding box center [374, 205] width 3 height 3
click at [395, 162] on button "19:17" at bounding box center [384, 160] width 22 height 12
click at [397, 169] on button "00:00" at bounding box center [385, 170] width 25 height 9
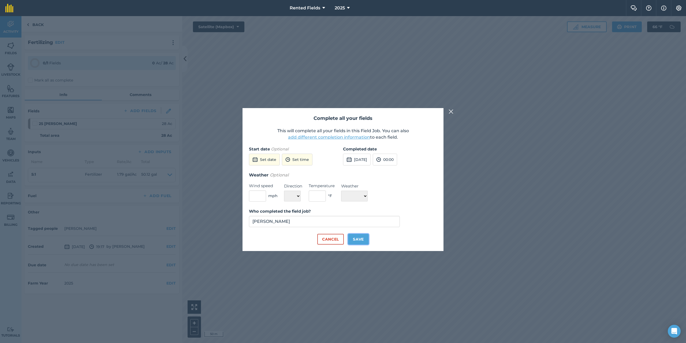
click at [362, 240] on button "Save" at bounding box center [358, 239] width 21 height 11
checkbox input "true"
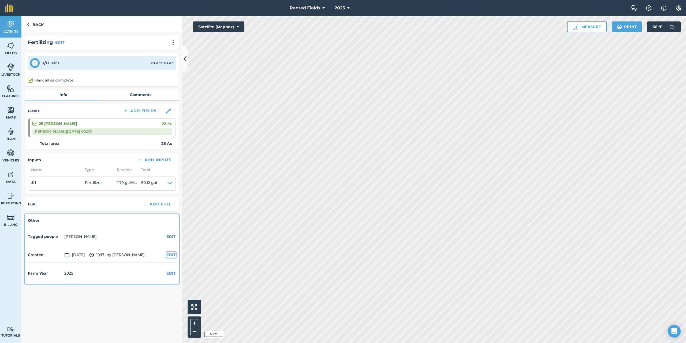
click at [171, 255] on button "EDIT" at bounding box center [170, 255] width 9 height 6
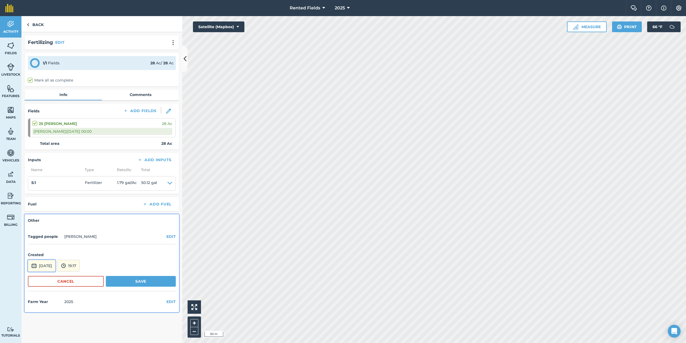
click at [55, 262] on button "[DATE]" at bounding box center [42, 266] width 28 height 12
click at [45, 194] on button "‹" at bounding box center [46, 194] width 12 height 12
click at [60, 227] on abbr "13" at bounding box center [59, 227] width 3 height 3
click at [66, 267] on img at bounding box center [63, 265] width 5 height 6
click at [83, 207] on button "00:00" at bounding box center [70, 208] width 25 height 9
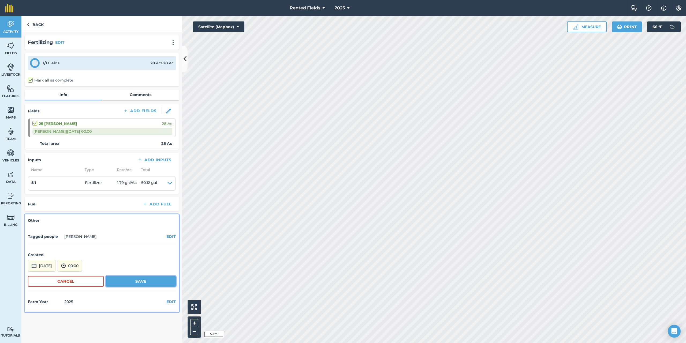
click at [136, 285] on button "Save" at bounding box center [141, 281] width 70 height 11
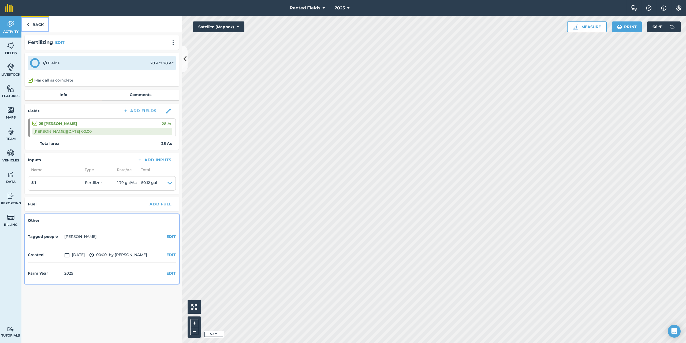
click at [26, 24] on link "Back" at bounding box center [35, 24] width 28 height 16
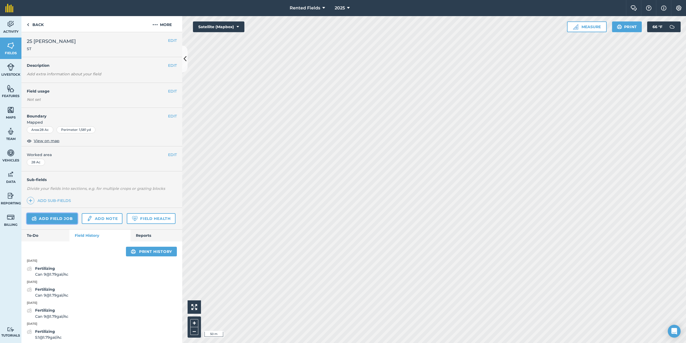
click at [65, 218] on link "Add field job" at bounding box center [52, 218] width 51 height 11
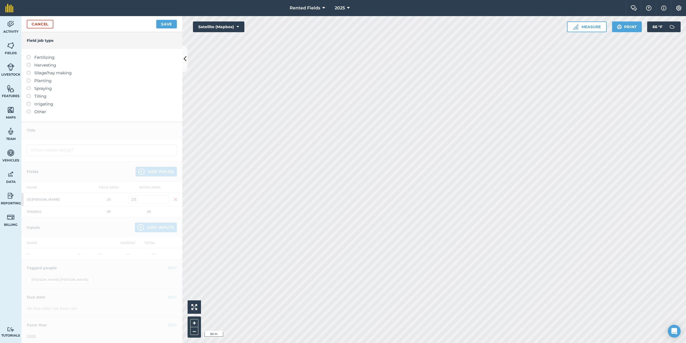
click at [30, 55] on label at bounding box center [31, 55] width 8 height 0
type input "Fertilizing"
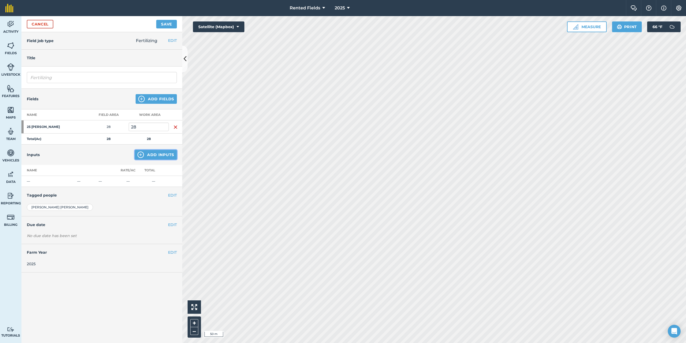
click at [155, 154] on button "Add Inputs" at bounding box center [156, 155] width 42 height 10
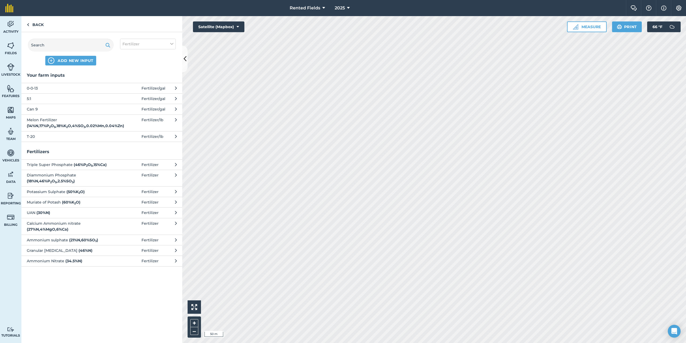
click at [33, 101] on span "5:1" at bounding box center [71, 99] width 88 height 6
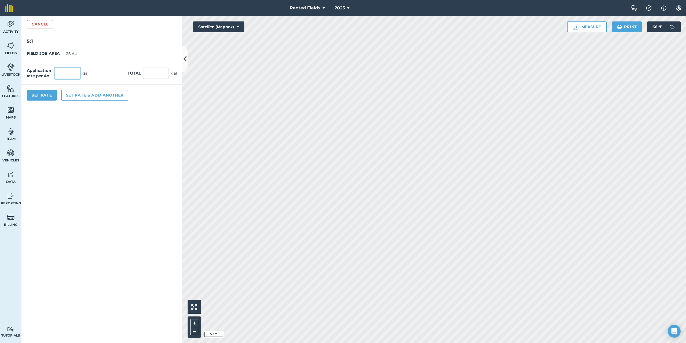
click at [56, 74] on input "text" at bounding box center [68, 73] width 26 height 11
type input "1.79"
type input "50.12"
click at [51, 93] on button "Set Rate" at bounding box center [42, 95] width 30 height 11
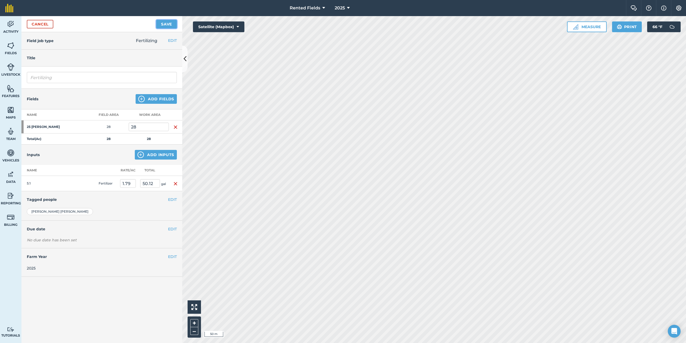
click at [166, 24] on button "Save" at bounding box center [166, 24] width 21 height 9
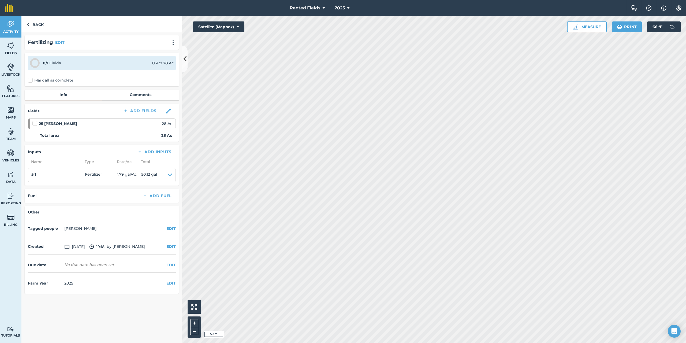
click at [30, 79] on label "Mark all as complete" at bounding box center [50, 80] width 45 height 6
click at [30, 79] on input "Mark all as complete" at bounding box center [29, 78] width 3 height 3
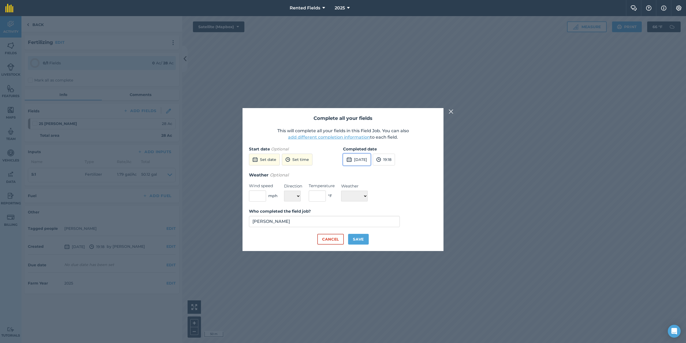
click at [357, 160] on button "[DATE]" at bounding box center [357, 160] width 28 height 12
click at [362, 172] on button "‹" at bounding box center [361, 172] width 12 height 12
click at [413, 172] on button "›" at bounding box center [414, 172] width 12 height 12
click at [376, 222] on abbr "27" at bounding box center [374, 222] width 3 height 3
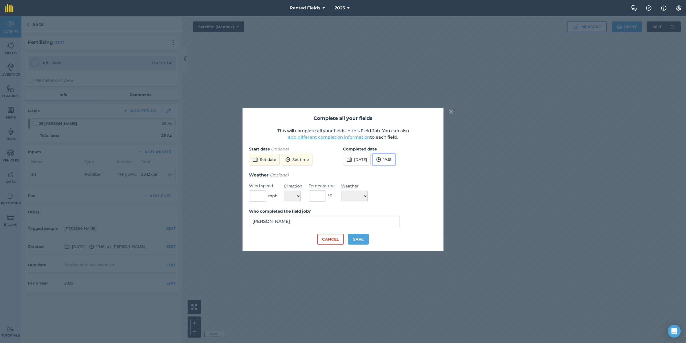
click at [395, 161] on button "19:18" at bounding box center [384, 160] width 22 height 12
click at [398, 169] on button "00:00" at bounding box center [385, 170] width 25 height 9
click at [361, 242] on button "Save" at bounding box center [358, 239] width 21 height 11
checkbox input "true"
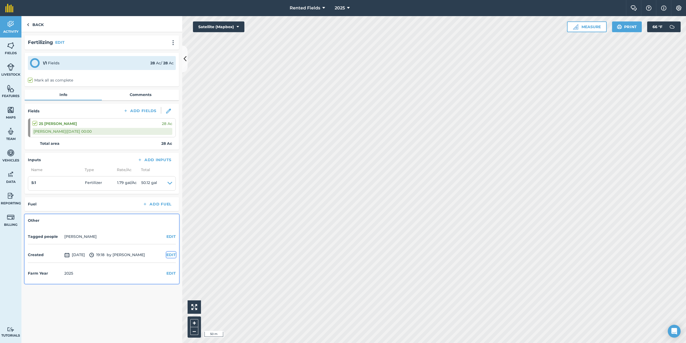
click at [171, 255] on button "EDIT" at bounding box center [170, 255] width 9 height 6
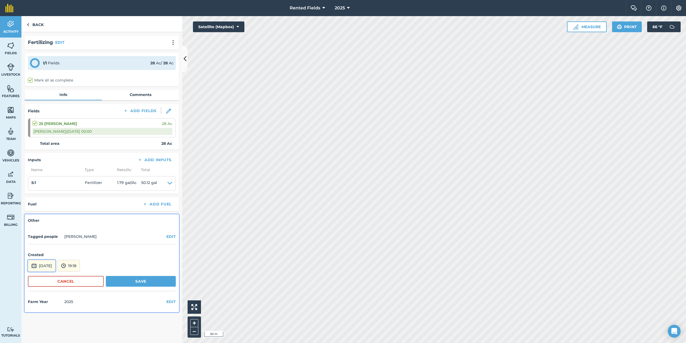
click at [46, 267] on button "[DATE]" at bounding box center [42, 266] width 28 height 12
click at [46, 192] on button "‹" at bounding box center [46, 194] width 12 height 12
click at [60, 246] on abbr "27" at bounding box center [59, 244] width 3 height 3
click at [80, 268] on button "19:18" at bounding box center [69, 266] width 22 height 12
click at [83, 210] on button "00:00" at bounding box center [70, 208] width 25 height 9
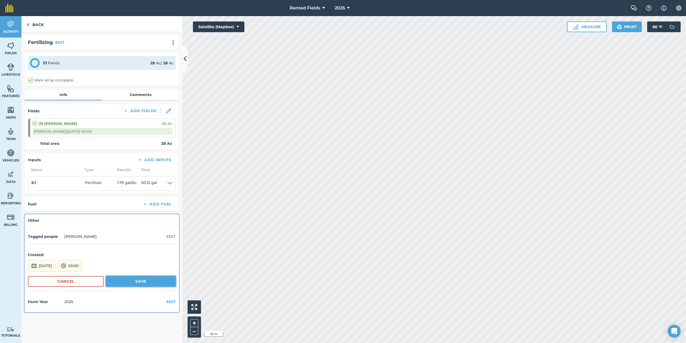
click at [143, 282] on button "Save" at bounding box center [141, 281] width 70 height 11
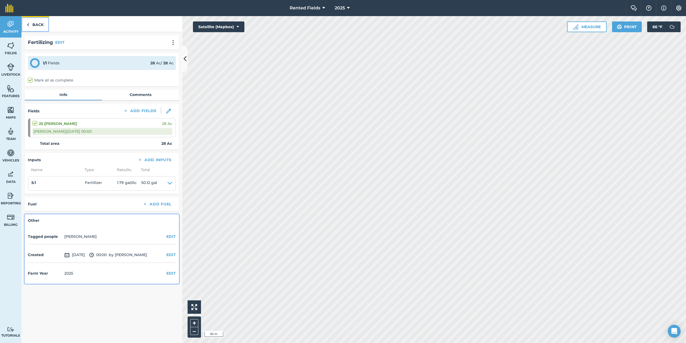
click at [33, 23] on link "Back" at bounding box center [35, 24] width 28 height 16
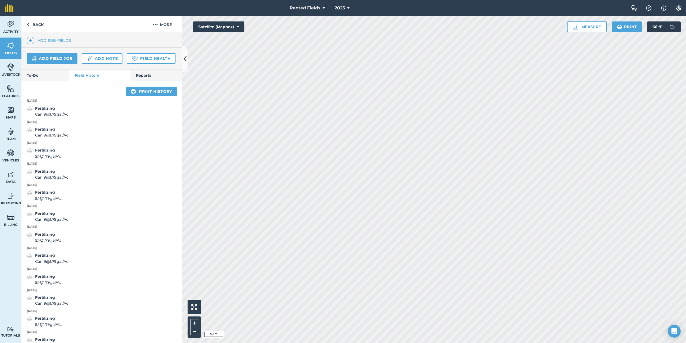
scroll to position [161, 0]
click at [50, 58] on link "Add field job" at bounding box center [52, 57] width 51 height 11
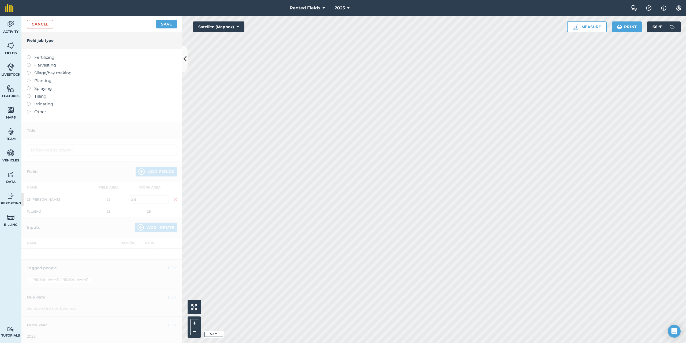
click at [29, 55] on label at bounding box center [31, 55] width 8 height 0
type input "Fertilizing"
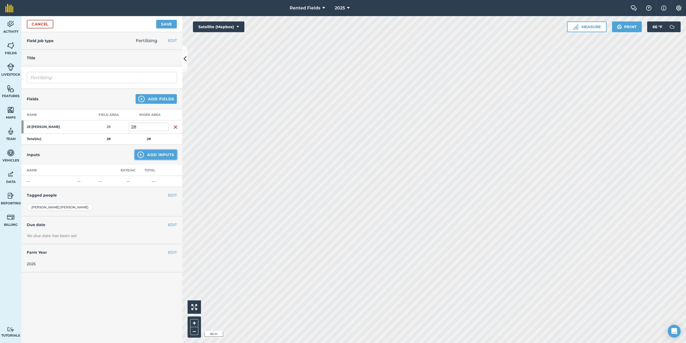
click at [162, 154] on button "Add Inputs" at bounding box center [156, 155] width 42 height 10
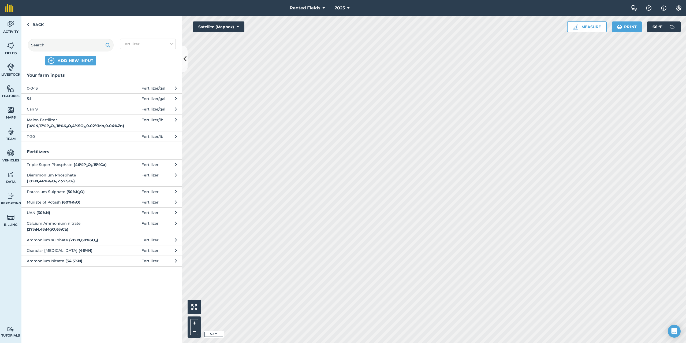
click at [27, 96] on button "5:1 Fertilizer / gal" at bounding box center [101, 98] width 161 height 10
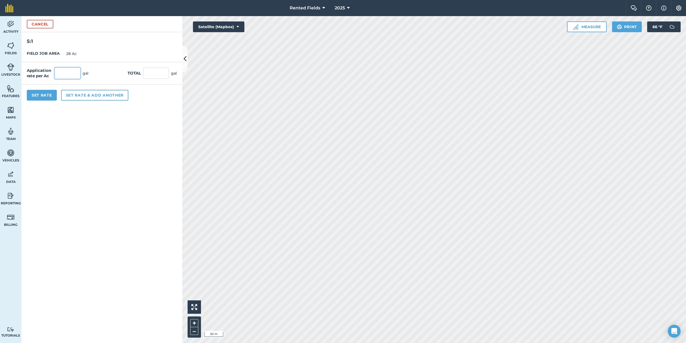
click at [65, 73] on input "text" at bounding box center [68, 73] width 26 height 11
type input "1.79"
type input "50.12"
click at [43, 98] on button "Set Rate" at bounding box center [42, 95] width 30 height 11
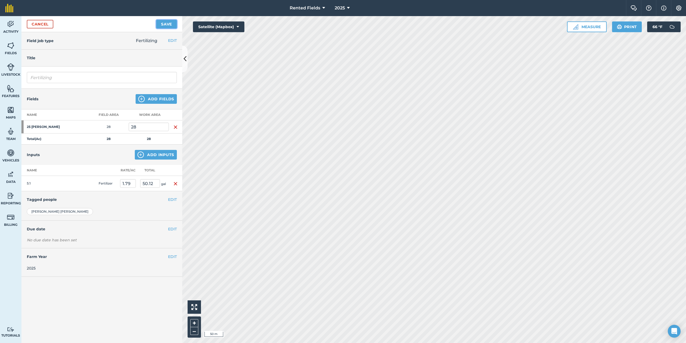
click at [172, 23] on button "Save" at bounding box center [166, 24] width 21 height 9
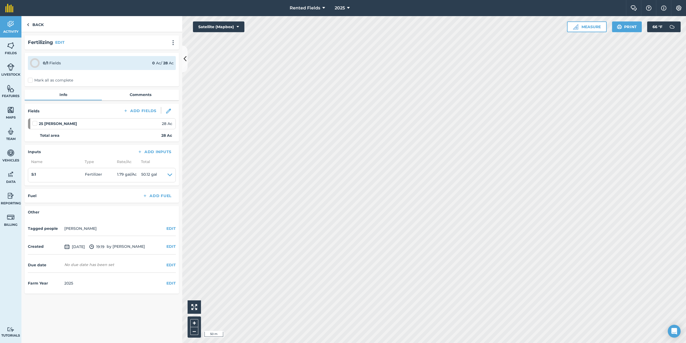
click at [28, 81] on label "Mark all as complete" at bounding box center [50, 80] width 45 height 6
click at [28, 81] on input "Mark all as complete" at bounding box center [29, 78] width 3 height 3
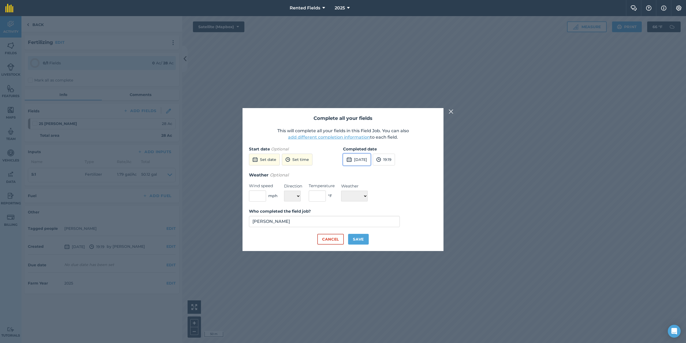
click at [359, 161] on button "[DATE]" at bounding box center [357, 160] width 28 height 12
click at [376, 188] on button "3" at bounding box center [375, 188] width 13 height 9
click at [395, 164] on button "19:19" at bounding box center [384, 160] width 22 height 12
click at [397, 169] on button "00:00" at bounding box center [385, 170] width 25 height 9
click at [360, 241] on button "Save" at bounding box center [358, 239] width 21 height 11
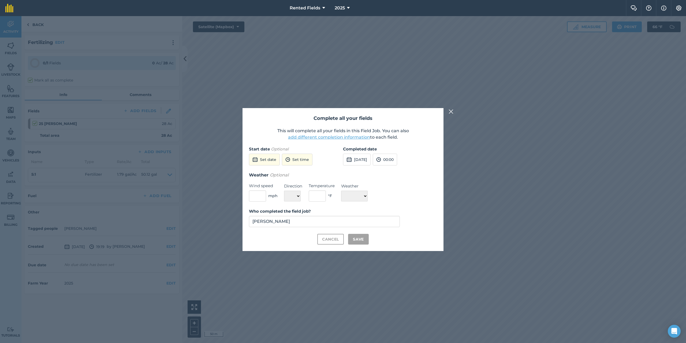
checkbox input "true"
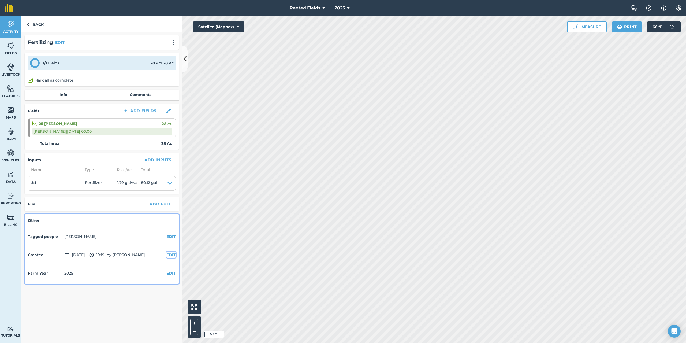
click at [171, 255] on button "EDIT" at bounding box center [170, 255] width 9 height 6
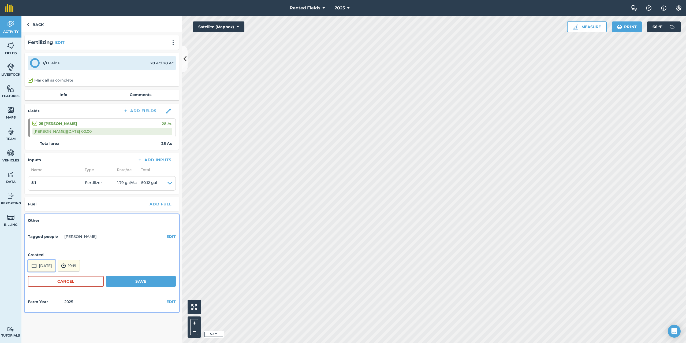
click at [53, 263] on button "[DATE]" at bounding box center [42, 266] width 28 height 12
click at [60, 212] on abbr "3" at bounding box center [60, 210] width 2 height 3
click at [80, 267] on button "19:19" at bounding box center [69, 266] width 22 height 12
click at [81, 207] on button "00:00" at bounding box center [70, 208] width 25 height 9
click at [146, 281] on button "Save" at bounding box center [141, 281] width 70 height 11
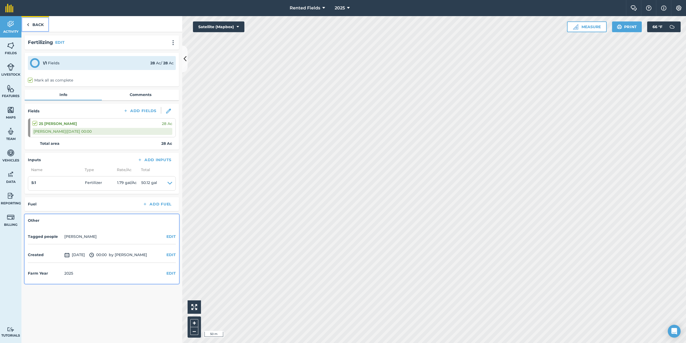
click at [26, 23] on link "Back" at bounding box center [35, 24] width 28 height 16
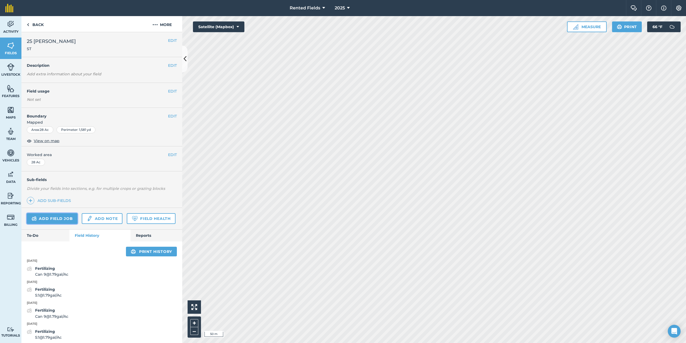
click at [52, 218] on link "Add field job" at bounding box center [52, 218] width 51 height 11
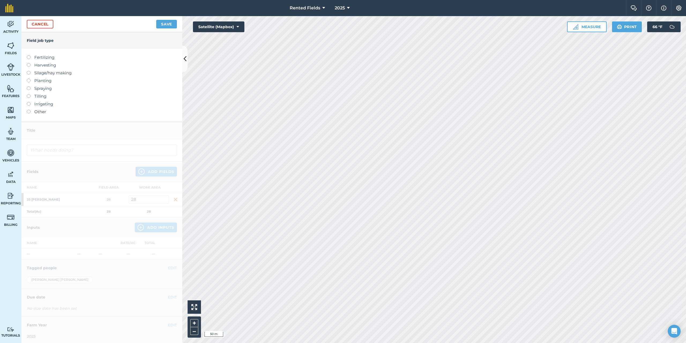
click at [29, 55] on label at bounding box center [31, 55] width 8 height 0
type input "Fertilizing"
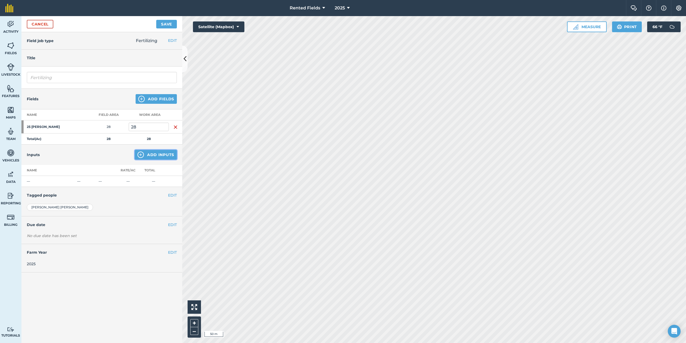
click at [156, 155] on button "Add Inputs" at bounding box center [156, 155] width 42 height 10
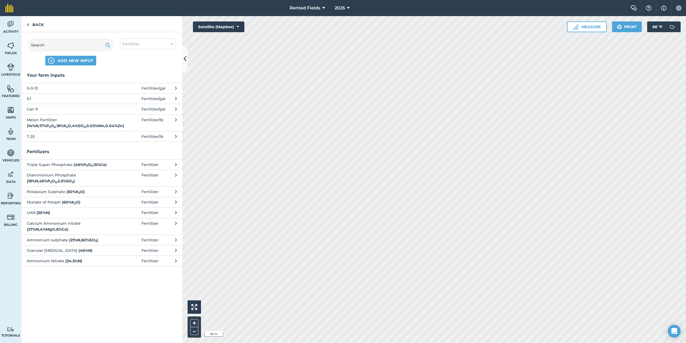
click at [27, 100] on button "5:1 Fertilizer / gal" at bounding box center [101, 98] width 161 height 10
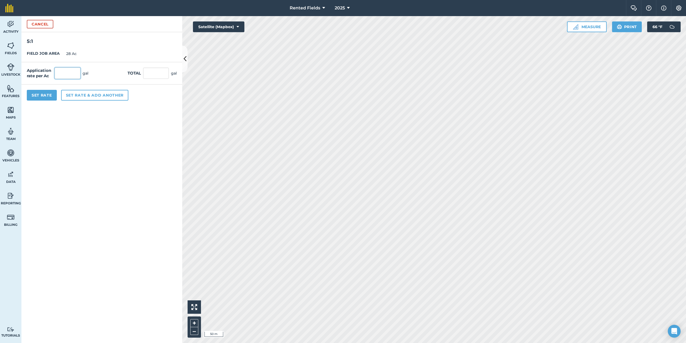
click at [67, 75] on input "text" at bounding box center [68, 73] width 26 height 11
type input "1.79"
type input "50.12"
click at [36, 91] on button "Set Rate" at bounding box center [42, 95] width 30 height 11
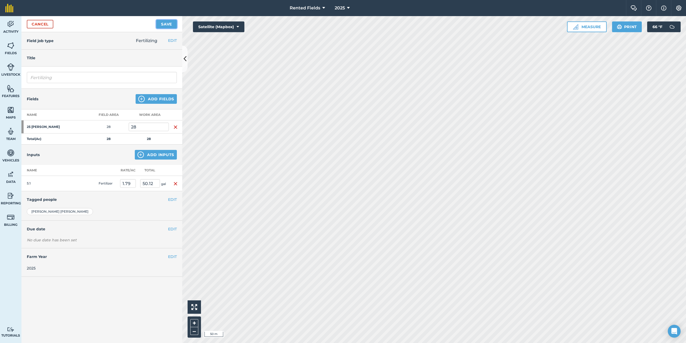
click at [160, 23] on button "Save" at bounding box center [166, 24] width 21 height 9
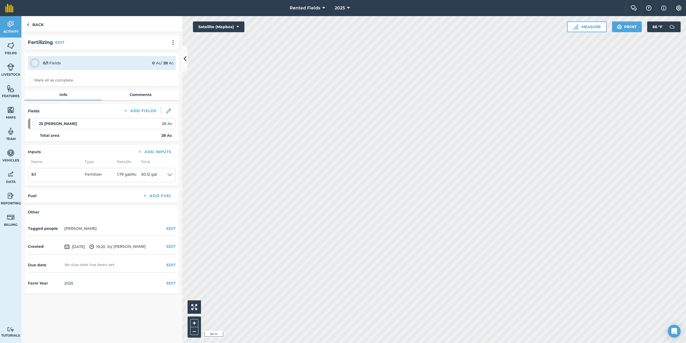
click at [31, 80] on label "Mark all as complete" at bounding box center [50, 80] width 45 height 6
click at [31, 80] on input "Mark all as complete" at bounding box center [29, 78] width 3 height 3
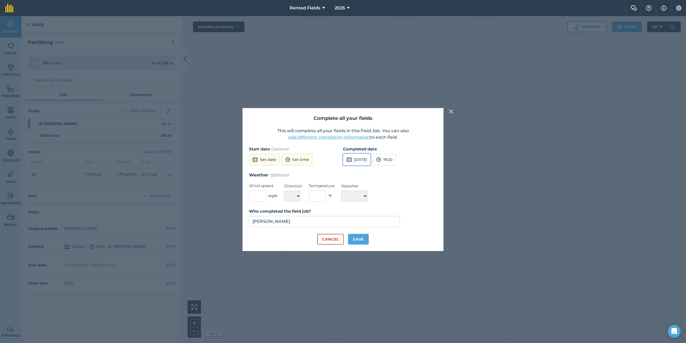
click at [356, 165] on button "[DATE]" at bounding box center [357, 160] width 28 height 12
click at [376, 198] on abbr "10" at bounding box center [374, 196] width 3 height 3
click at [396, 161] on button "19:20" at bounding box center [384, 160] width 23 height 12
click at [396, 170] on button "00:00" at bounding box center [385, 170] width 25 height 9
click at [363, 240] on button "Save" at bounding box center [358, 239] width 21 height 11
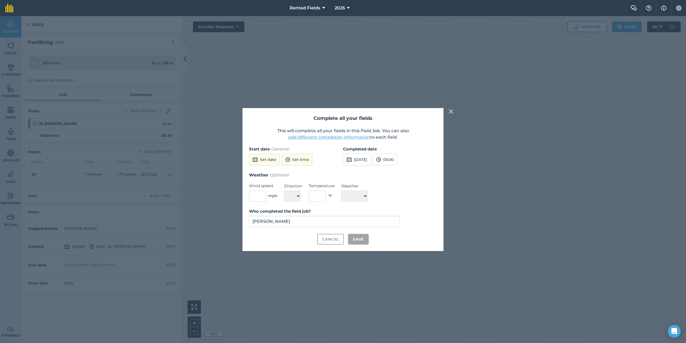
checkbox input "true"
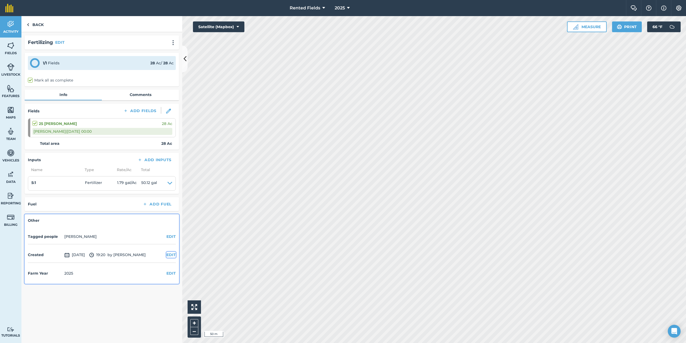
click at [168, 255] on button "EDIT" at bounding box center [170, 255] width 9 height 6
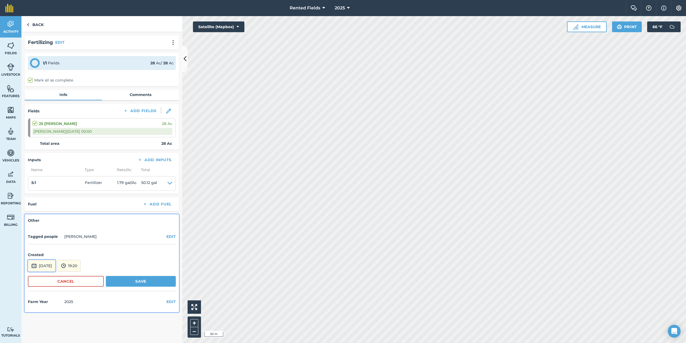
click at [55, 267] on button "[DATE]" at bounding box center [42, 266] width 28 height 12
click at [60, 219] on abbr "10" at bounding box center [59, 218] width 3 height 3
click at [81, 263] on button "19:20" at bounding box center [69, 266] width 23 height 12
click at [80, 210] on button "00:00" at bounding box center [70, 208] width 25 height 9
click at [146, 283] on button "Save" at bounding box center [141, 281] width 70 height 11
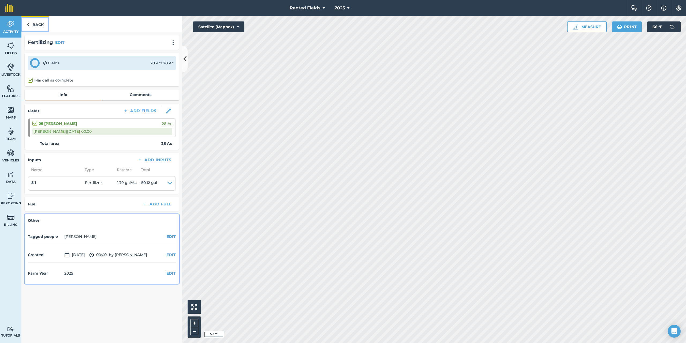
click at [29, 25] on img at bounding box center [28, 24] width 2 height 6
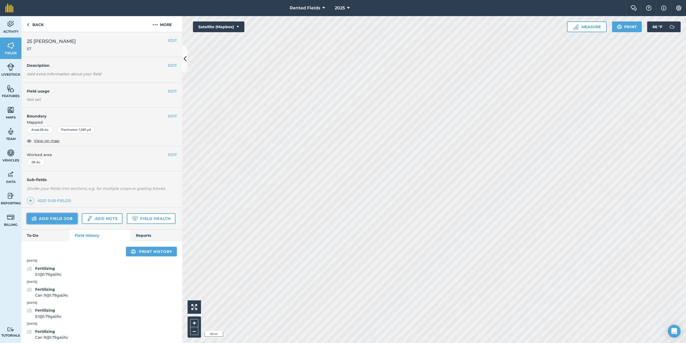
click at [55, 217] on link "Add field job" at bounding box center [52, 218] width 51 height 11
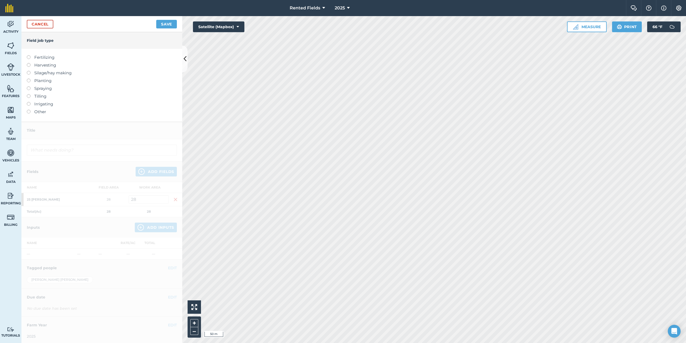
click at [29, 55] on div at bounding box center [31, 54] width 8 height 1
click at [30, 55] on label at bounding box center [31, 55] width 8 height 0
type input "Fertilizing"
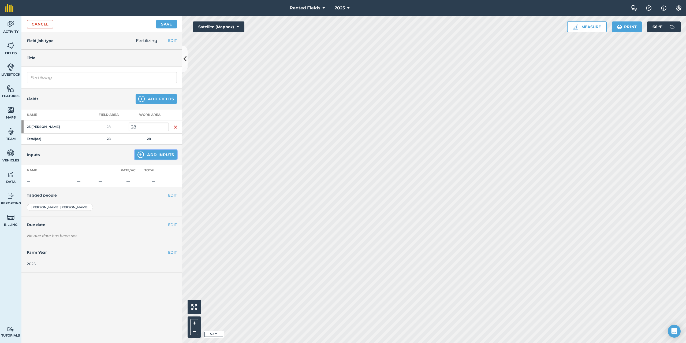
click at [157, 156] on button "Add Inputs" at bounding box center [156, 155] width 42 height 10
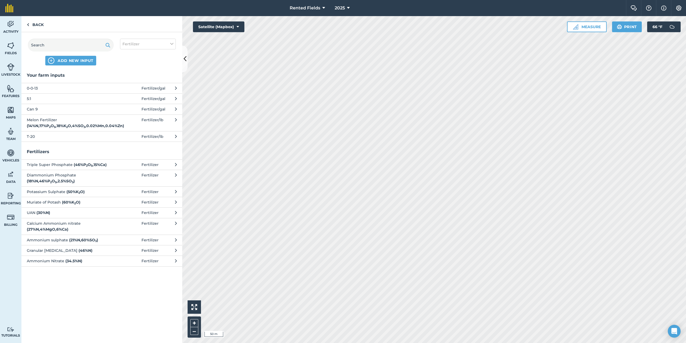
click at [35, 86] on span "0-0-13" at bounding box center [71, 88] width 88 height 6
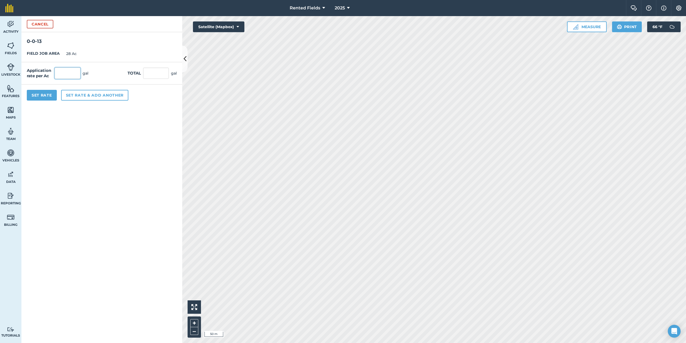
click at [61, 73] on input "text" at bounding box center [68, 73] width 26 height 11
type input "2.3"
type input "64.4"
click at [47, 98] on button "Set Rate" at bounding box center [42, 95] width 30 height 11
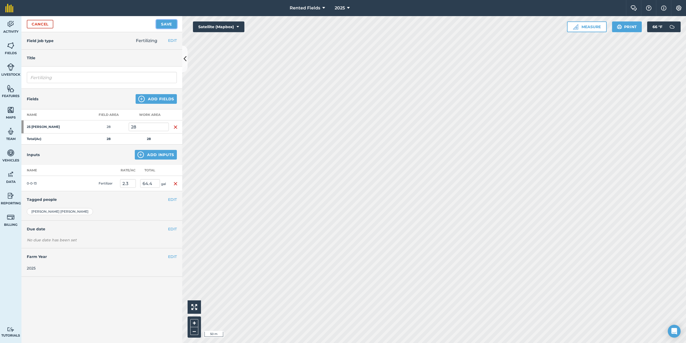
click at [165, 26] on button "Save" at bounding box center [166, 24] width 21 height 9
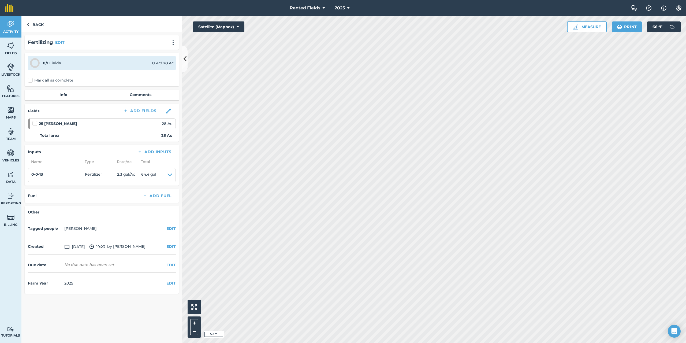
click at [31, 80] on label "Mark all as complete" at bounding box center [50, 80] width 45 height 6
click at [31, 80] on input "Mark all as complete" at bounding box center [29, 78] width 3 height 3
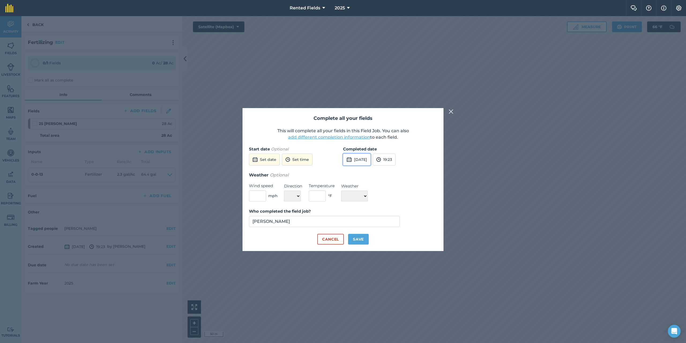
click at [370, 157] on button "[DATE]" at bounding box center [357, 160] width 28 height 12
click at [361, 169] on button "‹" at bounding box center [361, 172] width 12 height 12
click at [400, 205] on abbr "13" at bounding box center [399, 205] width 3 height 3
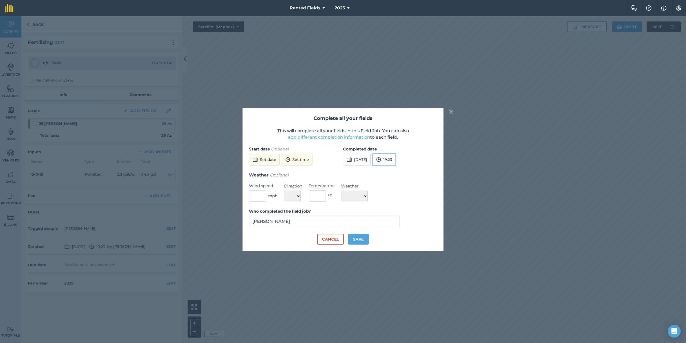
click at [396, 163] on button "19:23" at bounding box center [384, 160] width 23 height 12
click at [395, 171] on button "00:00" at bounding box center [385, 170] width 25 height 9
click at [359, 241] on button "Save" at bounding box center [358, 239] width 21 height 11
checkbox input "true"
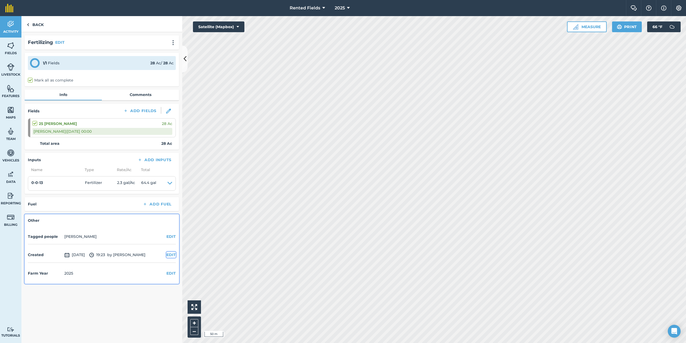
click at [169, 254] on button "EDIT" at bounding box center [170, 255] width 9 height 6
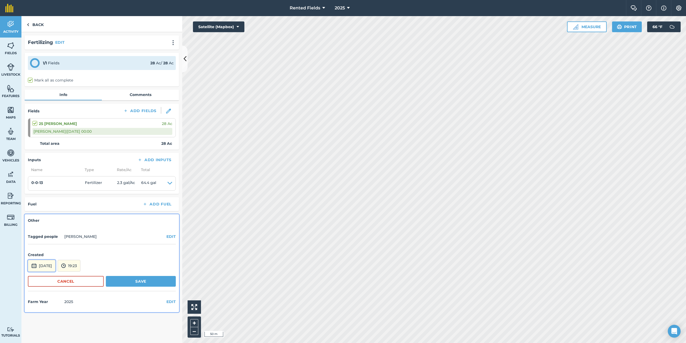
click at [54, 267] on button "[DATE]" at bounding box center [42, 266] width 28 height 12
click at [46, 192] on button "‹" at bounding box center [46, 194] width 12 height 12
click at [85, 229] on abbr "13" at bounding box center [84, 227] width 3 height 3
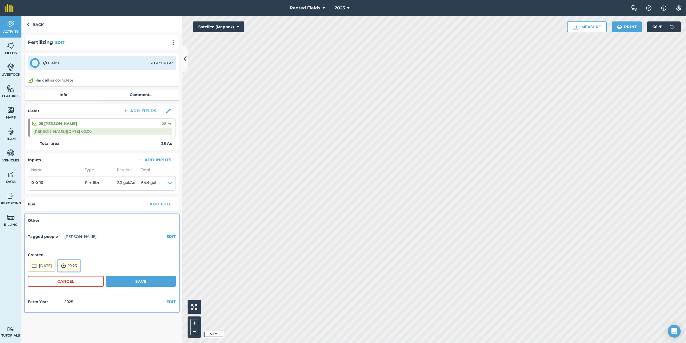
click at [66, 264] on img at bounding box center [63, 265] width 5 height 6
click at [81, 207] on button "00:00" at bounding box center [70, 208] width 25 height 9
click at [146, 283] on button "Save" at bounding box center [141, 281] width 70 height 11
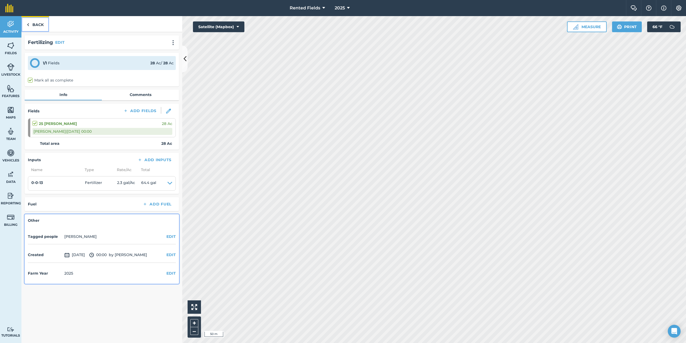
click at [28, 24] on img at bounding box center [28, 24] width 2 height 6
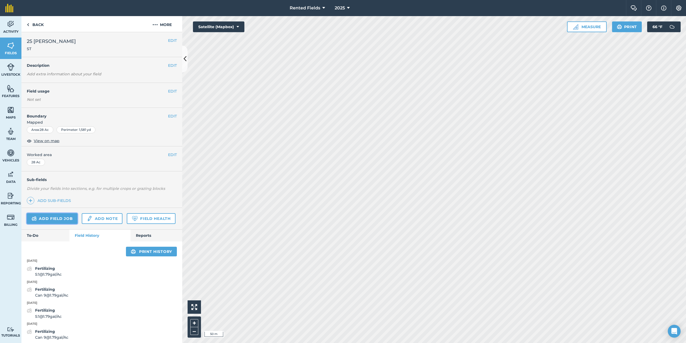
click at [58, 220] on link "Add field job" at bounding box center [52, 218] width 51 height 11
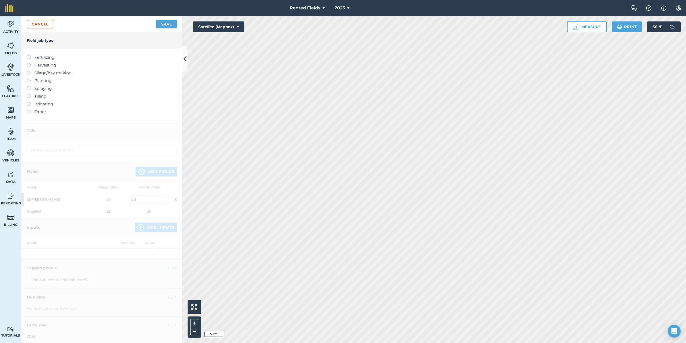
click at [28, 55] on label at bounding box center [31, 55] width 8 height 0
type input "Fertilizing"
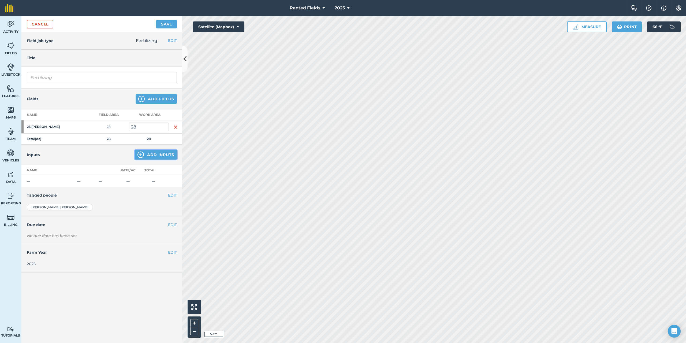
click at [162, 152] on button "Add Inputs" at bounding box center [156, 155] width 42 height 10
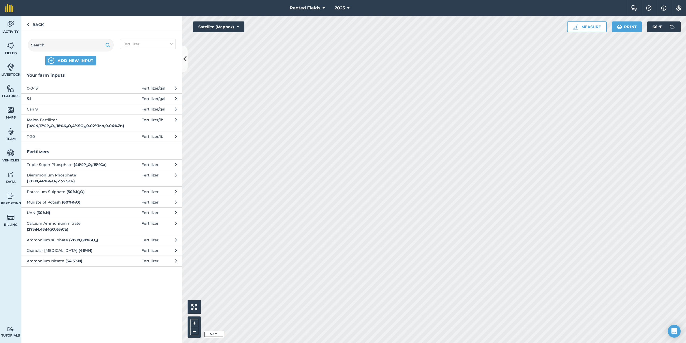
click at [34, 87] on span "0-0-13" at bounding box center [71, 88] width 88 height 6
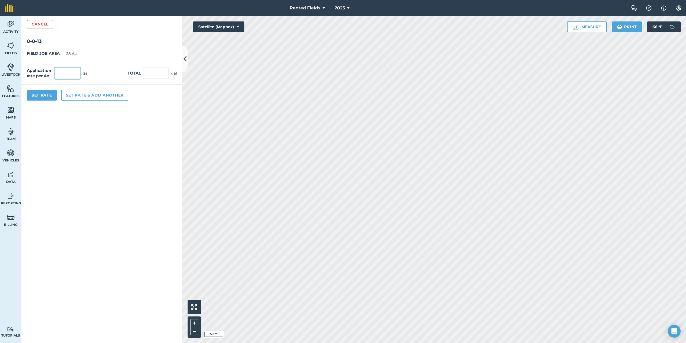
click at [61, 72] on input "text" at bounding box center [68, 73] width 26 height 11
type input "2.3"
type input "64.4"
click at [50, 91] on button "Set Rate" at bounding box center [42, 95] width 30 height 11
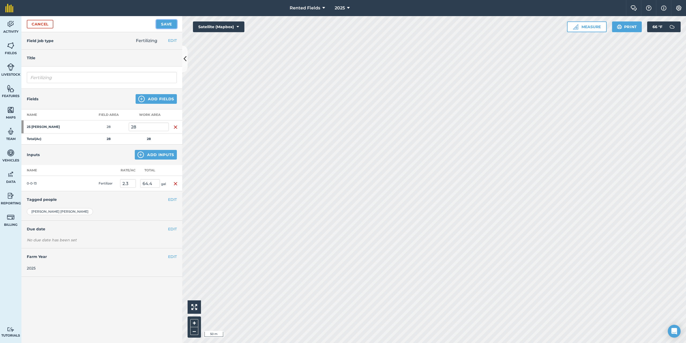
click at [161, 24] on button "Save" at bounding box center [166, 24] width 21 height 9
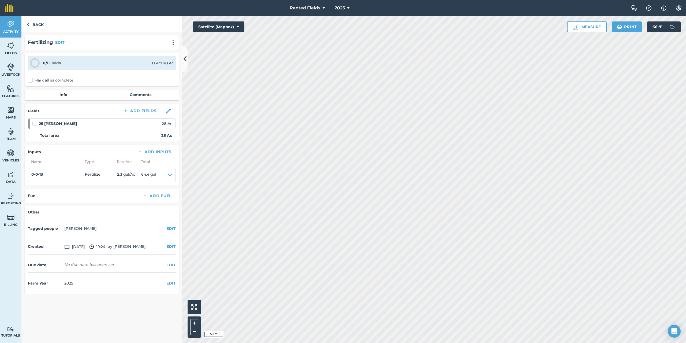
click at [30, 81] on label "Mark all as complete" at bounding box center [50, 80] width 45 height 6
click at [30, 81] on input "Mark all as complete" at bounding box center [29, 78] width 3 height 3
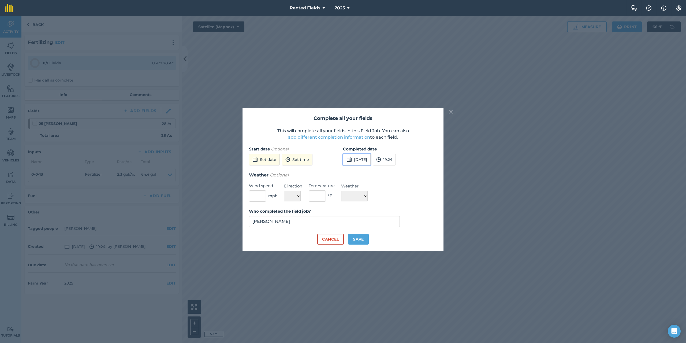
click at [369, 161] on button "[DATE]" at bounding box center [357, 160] width 28 height 12
click at [360, 170] on button "‹" at bounding box center [361, 172] width 12 height 12
click at [401, 213] on abbr "20" at bounding box center [399, 214] width 3 height 3
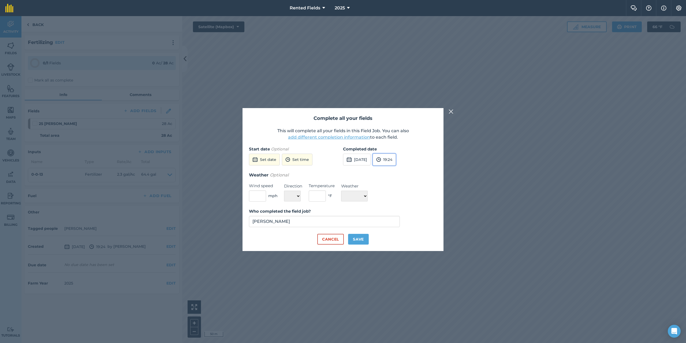
click at [396, 162] on button "19:24" at bounding box center [384, 160] width 23 height 12
click at [397, 168] on button "00:00" at bounding box center [385, 170] width 25 height 9
click at [360, 241] on button "Save" at bounding box center [358, 239] width 21 height 11
checkbox input "true"
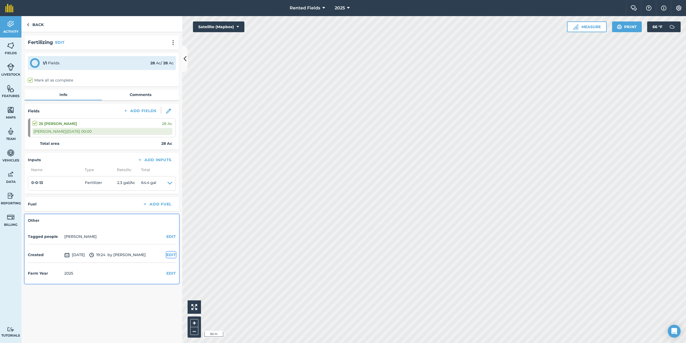
click at [172, 254] on button "EDIT" at bounding box center [170, 255] width 9 height 6
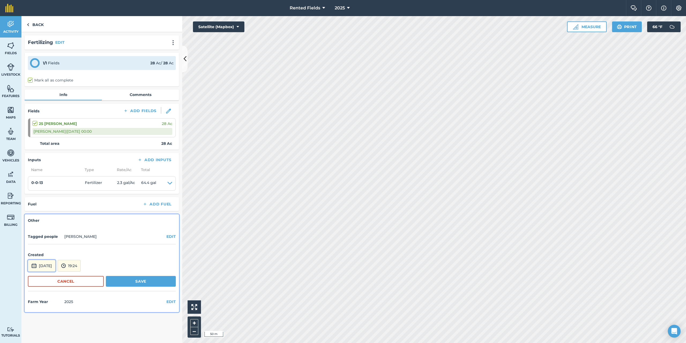
click at [54, 261] on button "[DATE]" at bounding box center [42, 266] width 28 height 12
click at [46, 194] on button "‹" at bounding box center [46, 194] width 12 height 12
click at [85, 236] on abbr "20" at bounding box center [84, 235] width 3 height 3
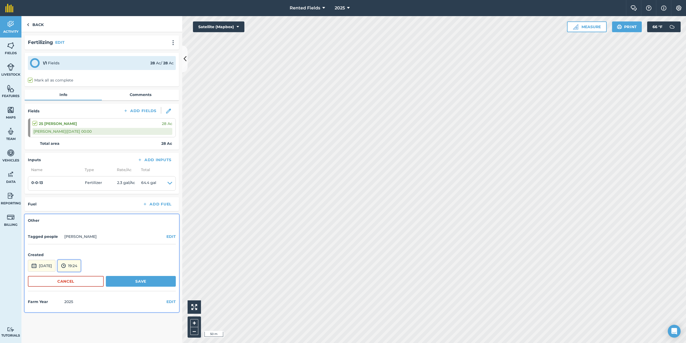
click at [81, 268] on button "19:24" at bounding box center [69, 266] width 23 height 12
click at [80, 208] on button "00:00" at bounding box center [70, 208] width 25 height 9
click at [27, 25] on img at bounding box center [28, 24] width 2 height 6
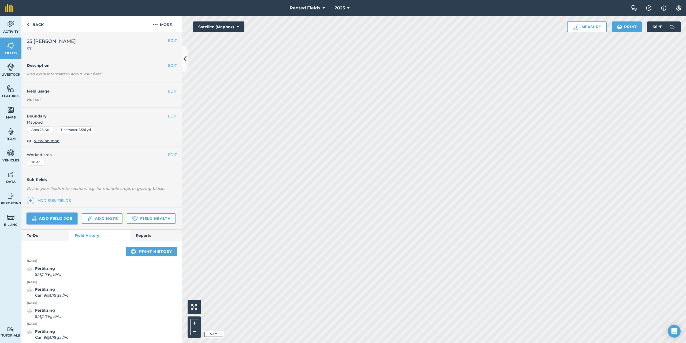
click at [49, 218] on link "Add field job" at bounding box center [52, 218] width 51 height 11
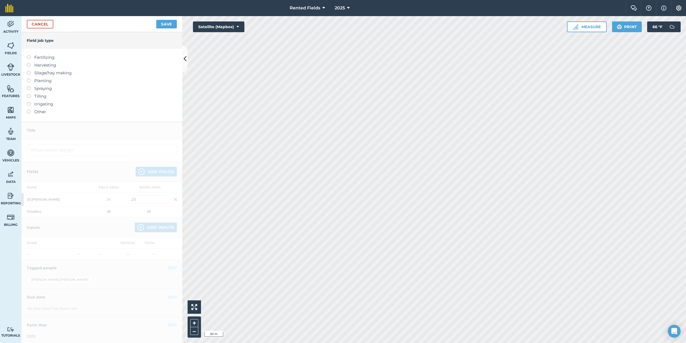
click at [29, 55] on label at bounding box center [31, 55] width 8 height 0
type input "Fertilizing"
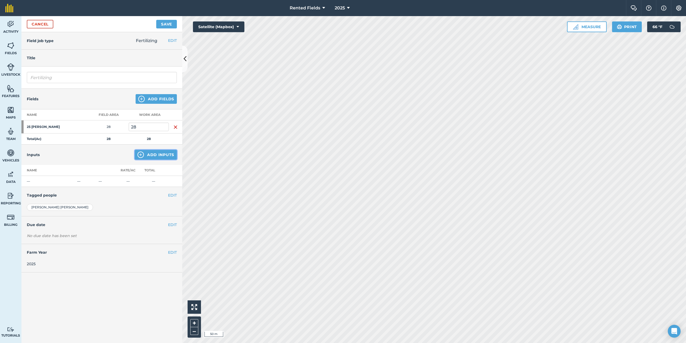
click at [162, 155] on button "Add Inputs" at bounding box center [156, 155] width 42 height 10
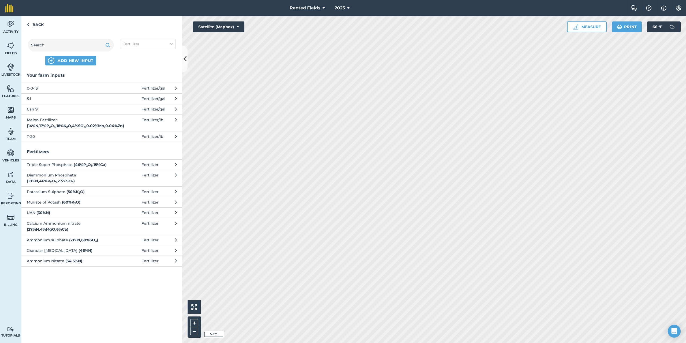
click at [32, 87] on span "0-0-13" at bounding box center [71, 88] width 88 height 6
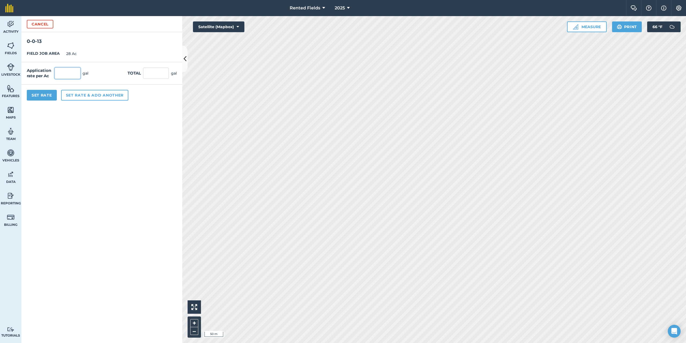
click at [72, 73] on input "text" at bounding box center [68, 73] width 26 height 11
type input "2.3"
type input "64.4"
click at [50, 93] on button "Set Rate" at bounding box center [42, 95] width 30 height 11
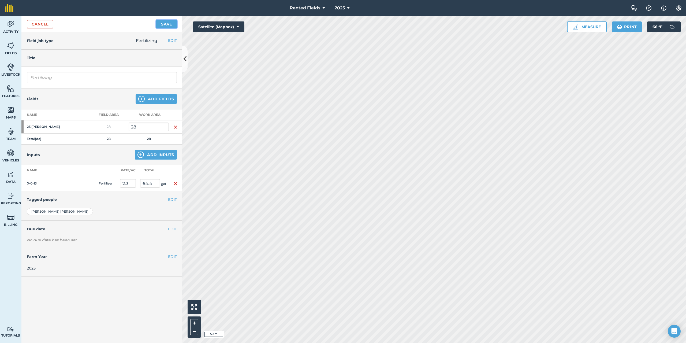
click at [163, 24] on button "Save" at bounding box center [166, 24] width 21 height 9
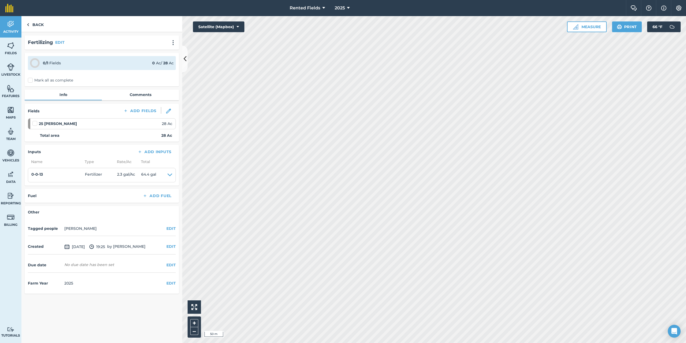
click at [31, 79] on label "Mark all as complete" at bounding box center [50, 80] width 45 height 6
click at [31, 79] on input "Mark all as complete" at bounding box center [29, 78] width 3 height 3
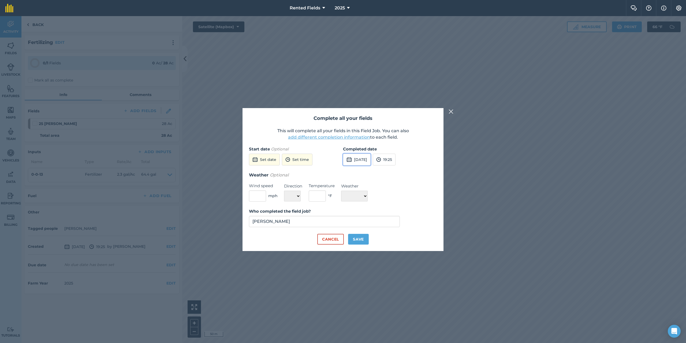
click at [371, 159] on button "[DATE]" at bounding box center [357, 160] width 28 height 12
click at [360, 173] on button "‹" at bounding box center [361, 172] width 12 height 12
click at [361, 172] on button "‹" at bounding box center [361, 172] width 12 height 12
click at [400, 222] on abbr "27" at bounding box center [399, 222] width 3 height 3
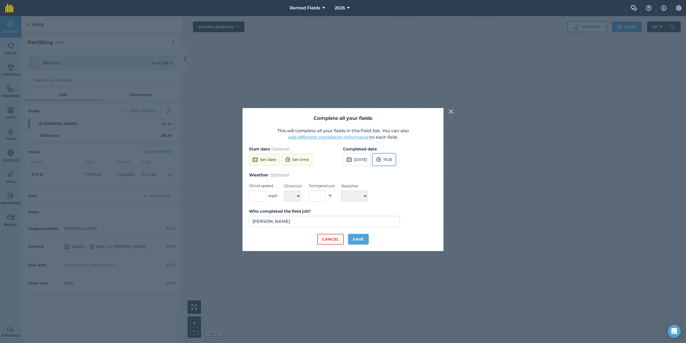
click at [396, 164] on button "19:25" at bounding box center [384, 160] width 23 height 12
click at [398, 171] on button "00:00" at bounding box center [385, 170] width 25 height 9
click at [359, 243] on button "Save" at bounding box center [358, 239] width 21 height 11
checkbox input "true"
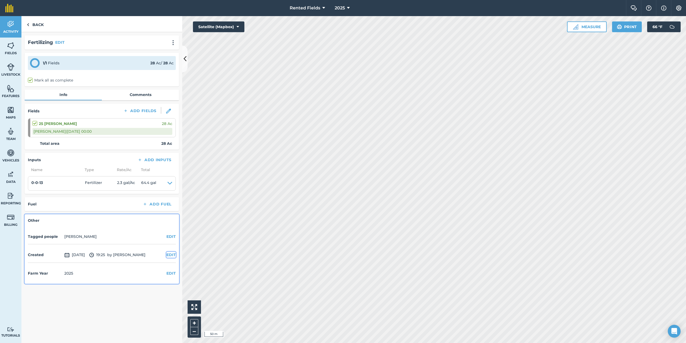
click at [170, 255] on button "EDIT" at bounding box center [170, 255] width 9 height 6
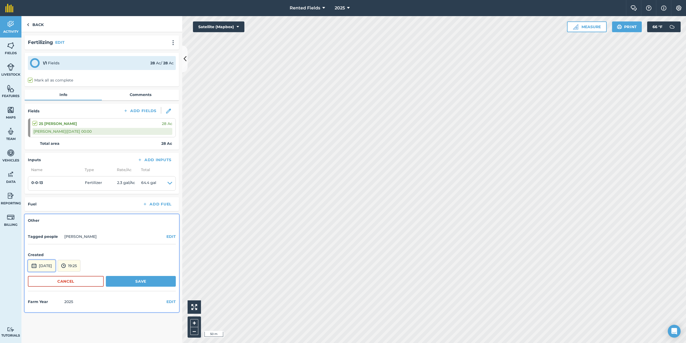
click at [49, 267] on button "[DATE]" at bounding box center [42, 266] width 28 height 12
click at [44, 194] on button "‹" at bounding box center [46, 194] width 12 height 12
click at [85, 245] on abbr "27" at bounding box center [84, 244] width 3 height 3
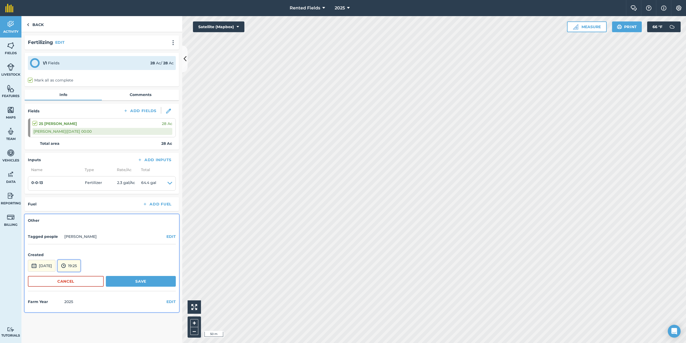
click at [80, 268] on button "19:25" at bounding box center [69, 266] width 23 height 12
click at [83, 207] on button "00:00" at bounding box center [70, 208] width 25 height 9
click at [147, 279] on button "Save" at bounding box center [141, 281] width 70 height 11
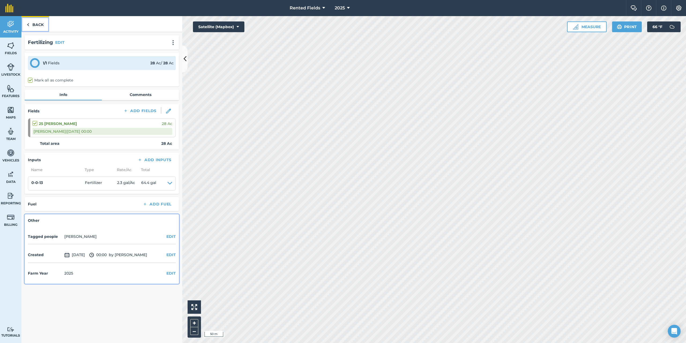
click at [27, 23] on img at bounding box center [28, 24] width 2 height 6
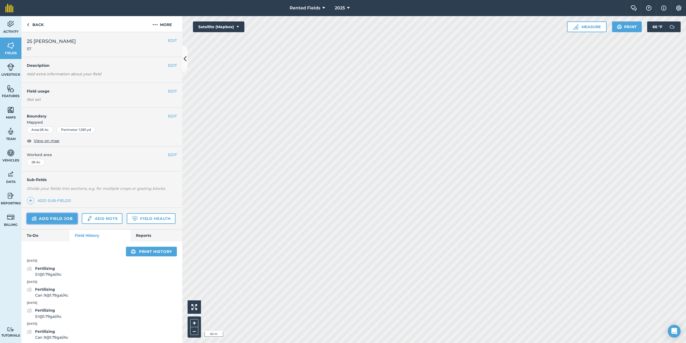
click at [61, 220] on link "Add field job" at bounding box center [52, 218] width 51 height 11
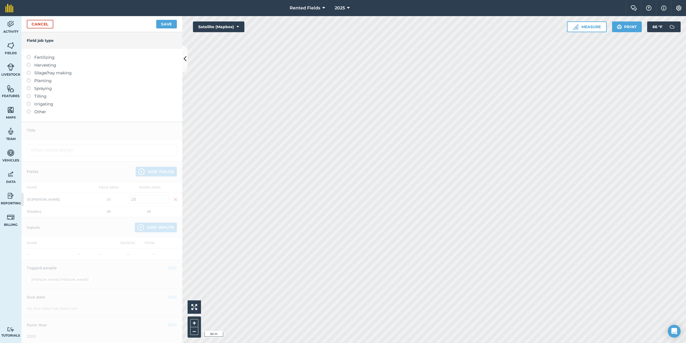
click at [28, 55] on label at bounding box center [31, 55] width 8 height 0
type input "Fertilizing"
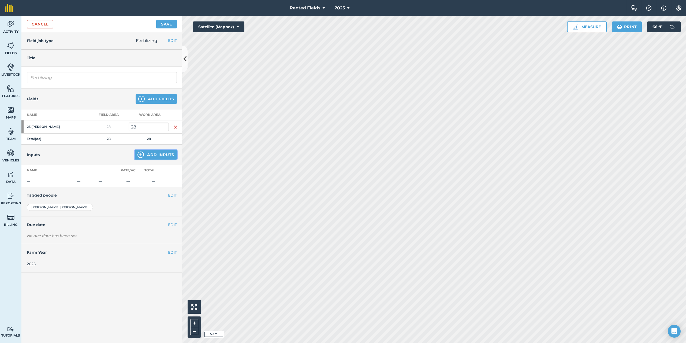
click at [154, 153] on button "Add Inputs" at bounding box center [156, 155] width 42 height 10
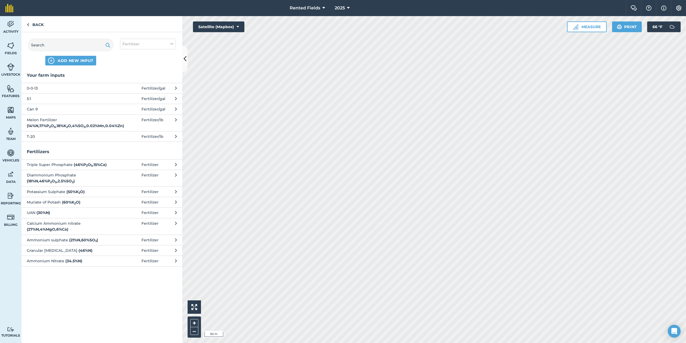
click at [37, 88] on span "0-0-13" at bounding box center [71, 88] width 88 height 6
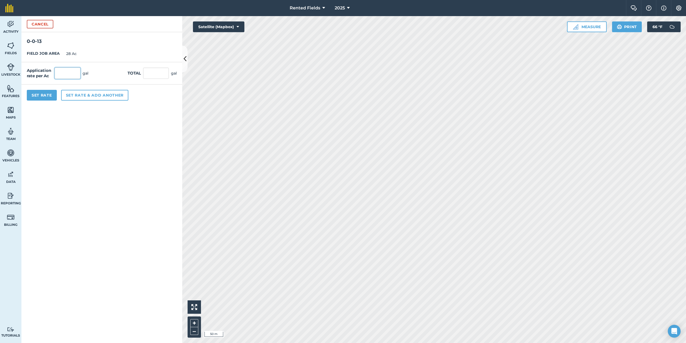
click at [57, 73] on input "text" at bounding box center [68, 73] width 26 height 11
type input "2.3"
type input "64.4"
click at [43, 94] on button "Set Rate" at bounding box center [42, 95] width 30 height 11
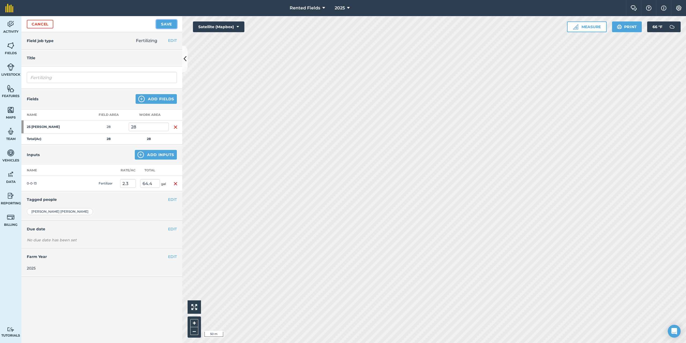
click at [160, 20] on button "Save" at bounding box center [166, 24] width 21 height 9
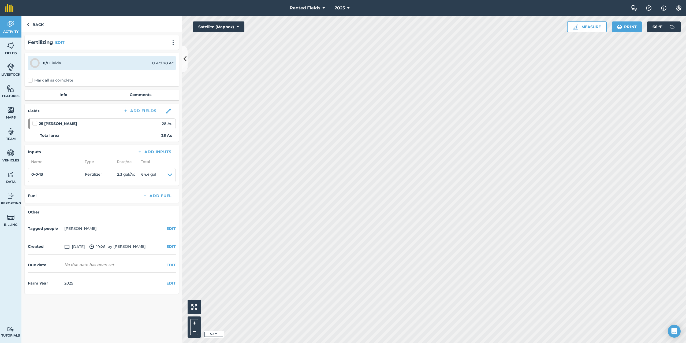
click at [31, 81] on label "Mark all as complete" at bounding box center [50, 80] width 45 height 6
click at [31, 81] on input "Mark all as complete" at bounding box center [29, 78] width 3 height 3
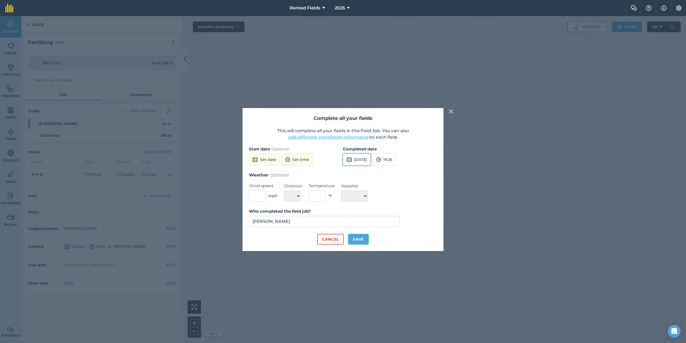
click at [362, 158] on button "[DATE]" at bounding box center [357, 160] width 28 height 12
click at [362, 170] on button "‹" at bounding box center [361, 172] width 12 height 12
click at [414, 171] on button "›" at bounding box center [414, 172] width 12 height 12
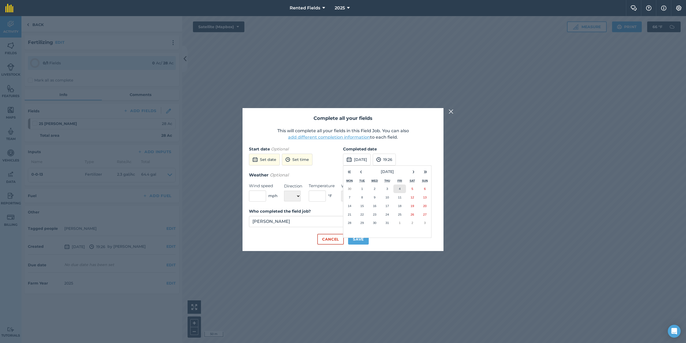
click at [399, 188] on abbr "4" at bounding box center [400, 188] width 2 height 3
click at [396, 160] on button "19:26" at bounding box center [384, 160] width 23 height 12
click at [396, 168] on button "00:00" at bounding box center [385, 170] width 25 height 9
click at [355, 230] on div "Who completed the field job? [PERSON_NAME]" at bounding box center [343, 221] width 188 height 26
click at [358, 235] on button "Save" at bounding box center [358, 239] width 21 height 11
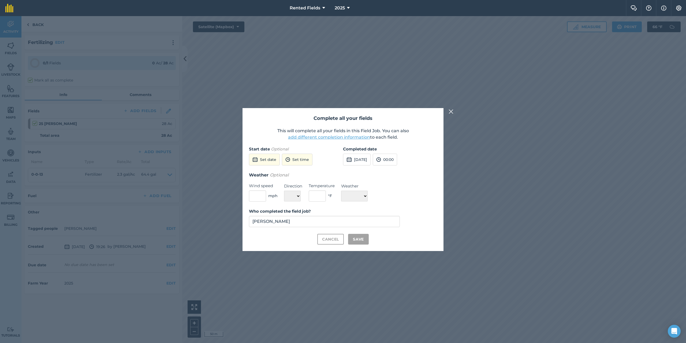
checkbox input "true"
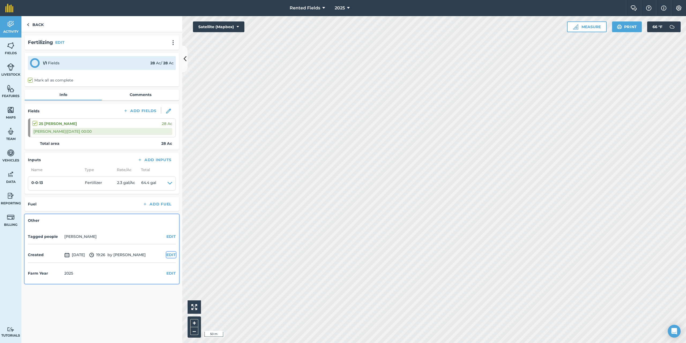
click at [171, 255] on button "EDIT" at bounding box center [170, 255] width 9 height 6
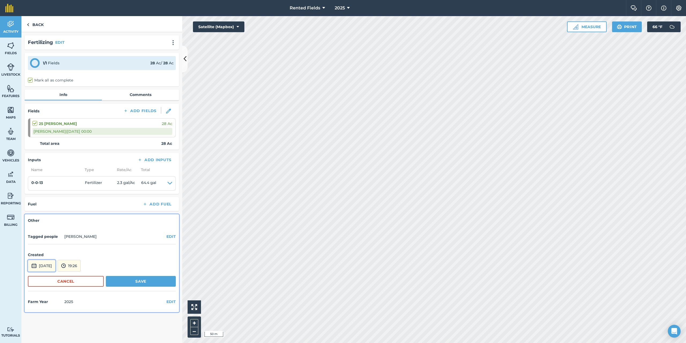
click at [53, 264] on button "[DATE]" at bounding box center [42, 266] width 28 height 12
click at [47, 192] on button "‹" at bounding box center [46, 194] width 12 height 12
click at [85, 209] on abbr "4" at bounding box center [85, 210] width 2 height 3
click at [81, 264] on button "19:26" at bounding box center [69, 266] width 23 height 12
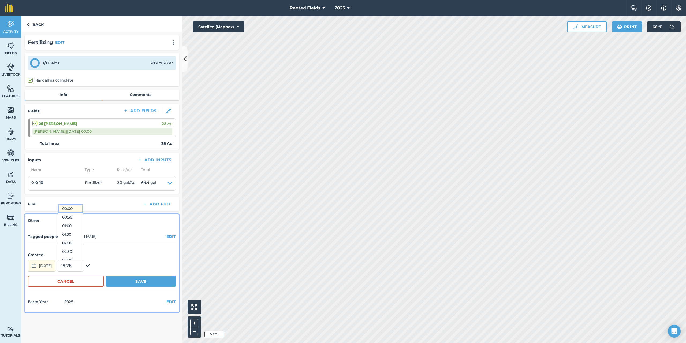
click at [79, 209] on button "00:00" at bounding box center [70, 208] width 25 height 9
click at [142, 281] on button "Save" at bounding box center [141, 281] width 70 height 11
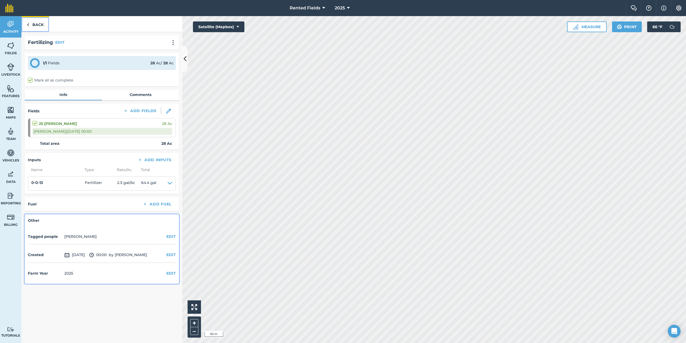
click at [30, 24] on link "Back" at bounding box center [35, 24] width 28 height 16
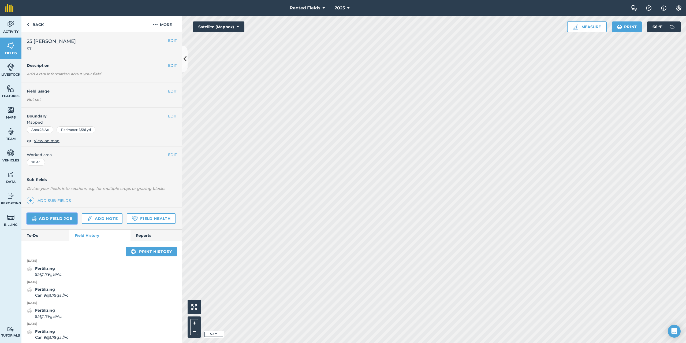
click at [66, 216] on link "Add field job" at bounding box center [52, 218] width 51 height 11
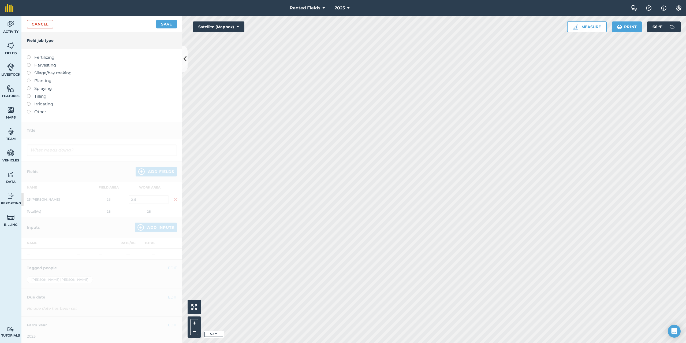
click at [31, 57] on label "Fertilizing" at bounding box center [102, 57] width 150 height 6
type input "Fertilizing"
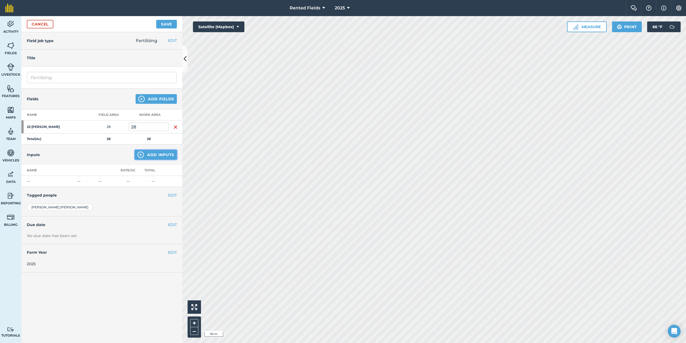
click at [169, 152] on button "Add Inputs" at bounding box center [156, 155] width 42 height 10
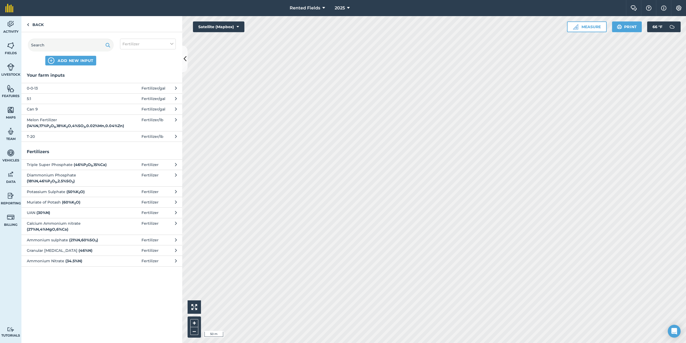
click at [36, 90] on span "0-0-13" at bounding box center [71, 88] width 88 height 6
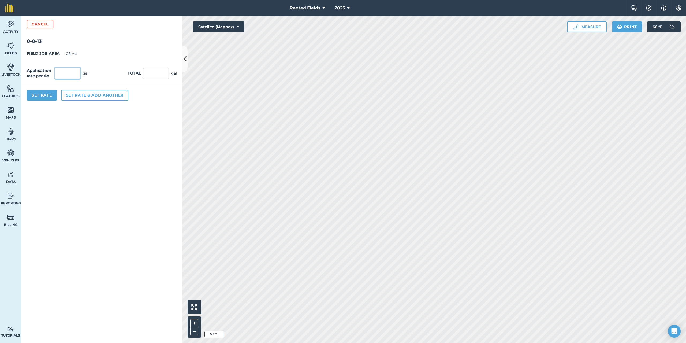
click at [60, 75] on input "text" at bounding box center [68, 73] width 26 height 11
type input "2.3"
type input "64.4"
click at [35, 93] on button "Set Rate" at bounding box center [42, 95] width 30 height 11
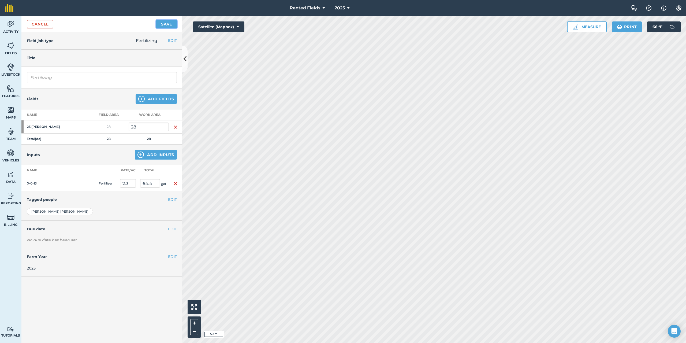
click at [170, 23] on button "Save" at bounding box center [166, 24] width 21 height 9
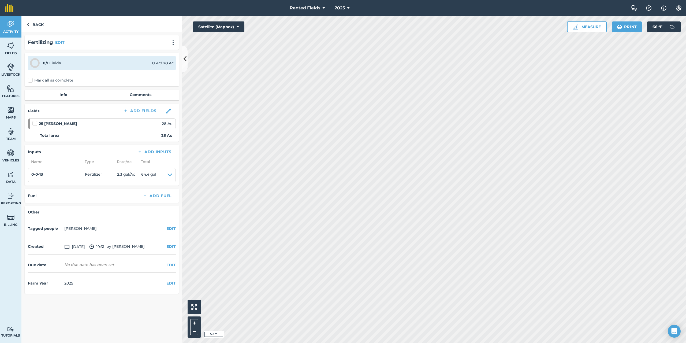
click at [32, 80] on label "Mark all as complete" at bounding box center [50, 80] width 45 height 6
click at [31, 80] on input "Mark all as complete" at bounding box center [29, 78] width 3 height 3
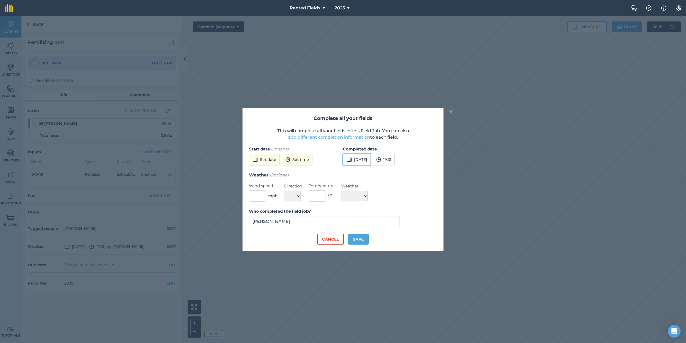
click at [359, 157] on button "[DATE]" at bounding box center [357, 160] width 28 height 12
click at [362, 172] on button "‹" at bounding box center [361, 172] width 12 height 12
click at [399, 215] on abbr "25" at bounding box center [399, 214] width 3 height 3
click at [371, 160] on button "[DATE]" at bounding box center [357, 160] width 28 height 12
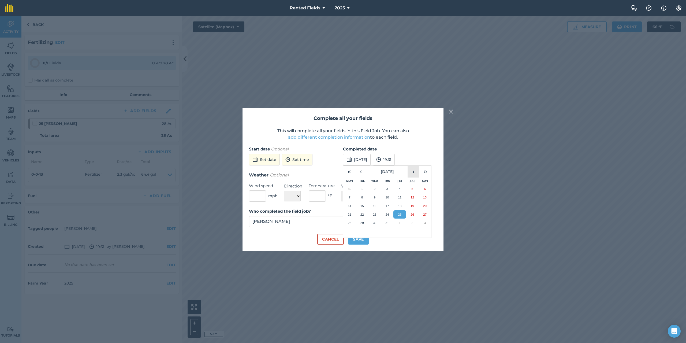
click at [413, 173] on button "›" at bounding box center [414, 172] width 12 height 12
click at [399, 188] on abbr "1" at bounding box center [400, 188] width 2 height 3
click at [395, 160] on button "19:31" at bounding box center [384, 160] width 22 height 12
click at [395, 170] on button "00:00" at bounding box center [385, 170] width 25 height 9
click at [362, 237] on button "Save" at bounding box center [358, 239] width 21 height 11
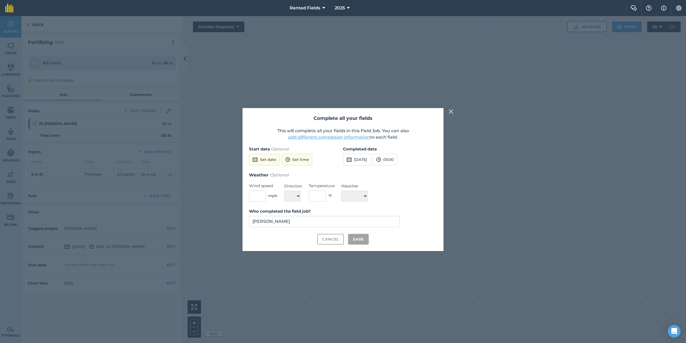
checkbox input "true"
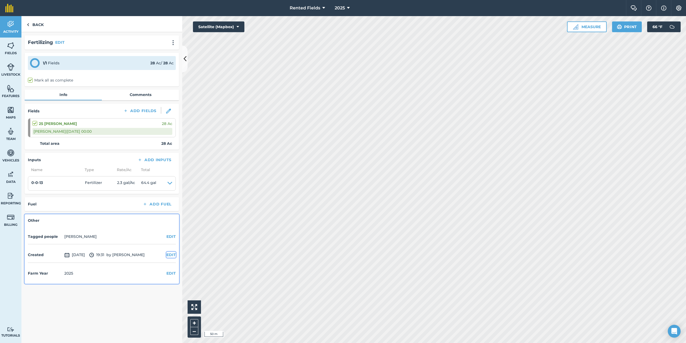
click at [170, 255] on button "EDIT" at bounding box center [170, 255] width 9 height 6
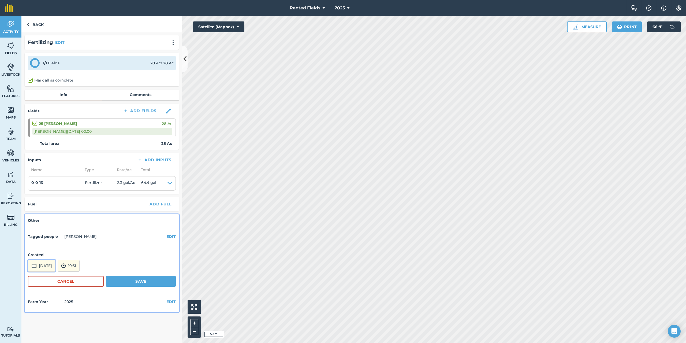
click at [41, 263] on button "[DATE]" at bounding box center [42, 266] width 28 height 12
click at [45, 195] on button "‹" at bounding box center [46, 194] width 12 height 12
click at [85, 210] on abbr "1" at bounding box center [85, 210] width 2 height 3
click at [80, 266] on button "19:31" at bounding box center [69, 266] width 22 height 12
click at [80, 208] on button "00:00" at bounding box center [70, 208] width 25 height 9
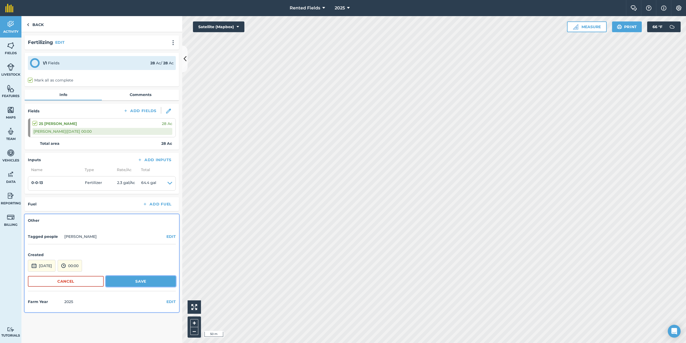
click at [136, 281] on button "Save" at bounding box center [141, 281] width 70 height 11
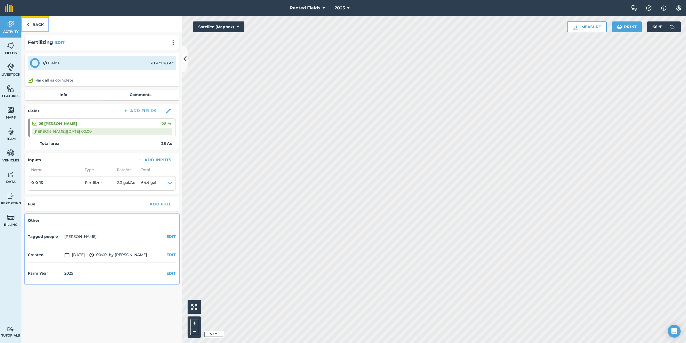
click at [27, 25] on img at bounding box center [28, 24] width 2 height 6
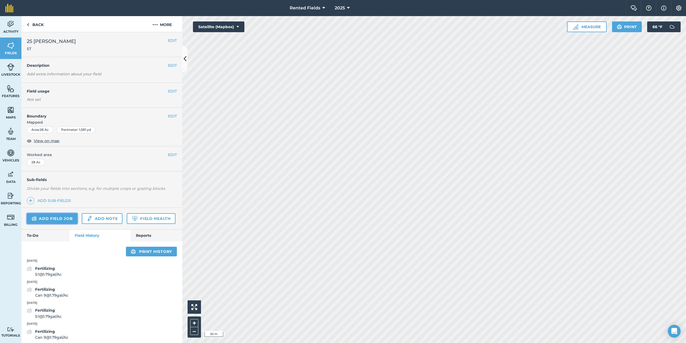
click at [58, 215] on link "Add field job" at bounding box center [52, 218] width 51 height 11
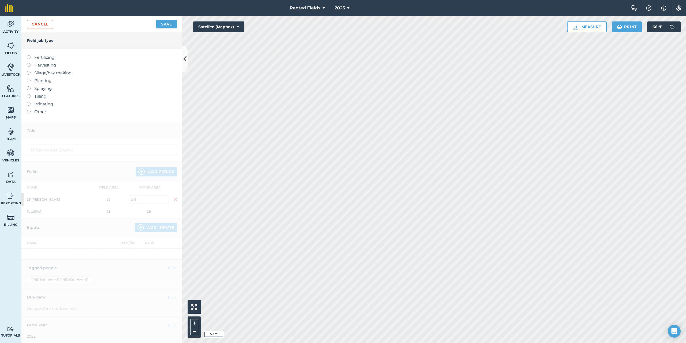
click at [28, 55] on label at bounding box center [31, 55] width 8 height 0
type input "Fertilizing"
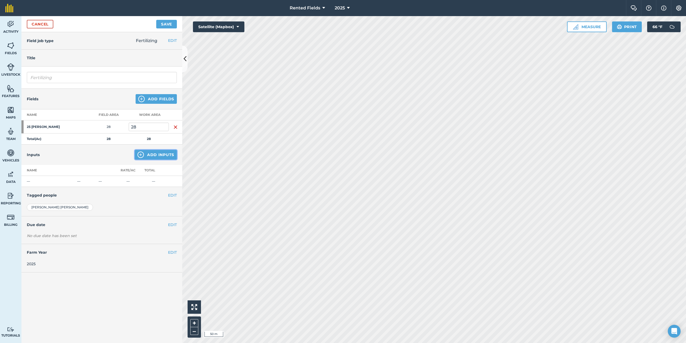
click at [150, 152] on button "Add Inputs" at bounding box center [156, 155] width 42 height 10
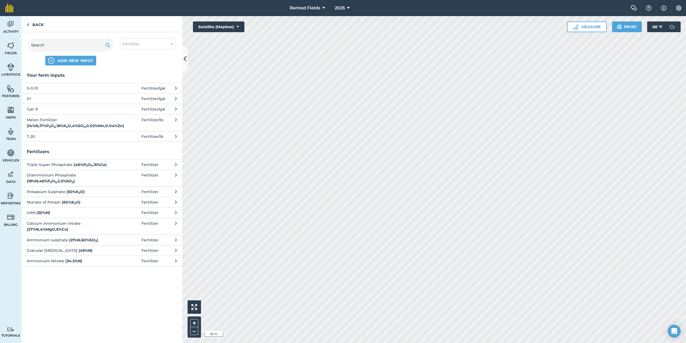
click at [36, 88] on span "0-0-13" at bounding box center [71, 88] width 88 height 6
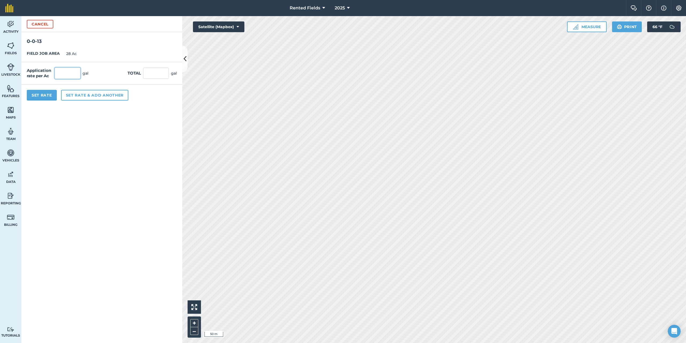
click at [62, 75] on input "text" at bounding box center [68, 73] width 26 height 11
type input "2.3"
type input "64.4"
click at [48, 92] on button "Set Rate" at bounding box center [42, 95] width 30 height 11
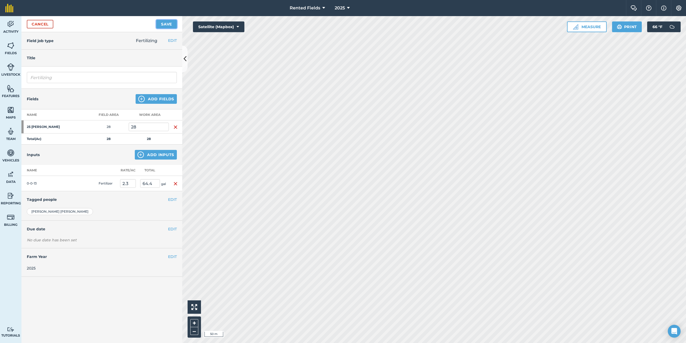
click at [165, 25] on button "Save" at bounding box center [166, 24] width 21 height 9
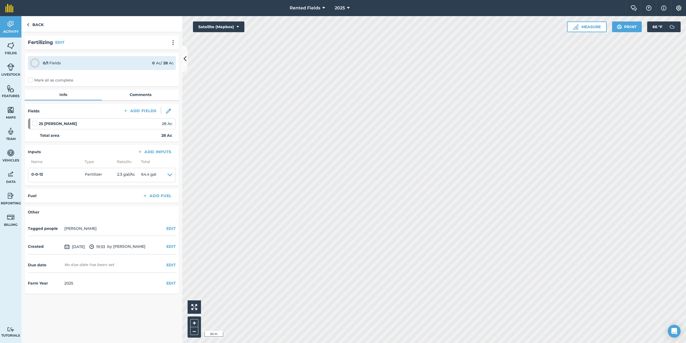
click at [31, 81] on label "Mark all as complete" at bounding box center [50, 80] width 45 height 6
click at [31, 81] on input "Mark all as complete" at bounding box center [29, 78] width 3 height 3
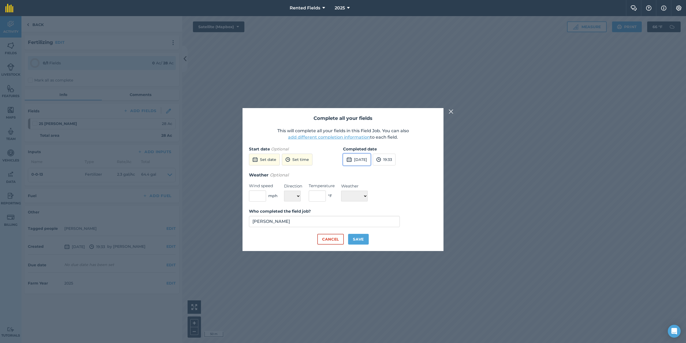
click at [363, 160] on button "[DATE]" at bounding box center [357, 160] width 28 height 12
click at [360, 172] on button "‹" at bounding box center [361, 172] width 12 height 12
click at [401, 197] on abbr "8" at bounding box center [400, 196] width 2 height 3
click at [381, 161] on img at bounding box center [378, 159] width 5 height 6
click at [397, 170] on button "00:00" at bounding box center [385, 170] width 25 height 9
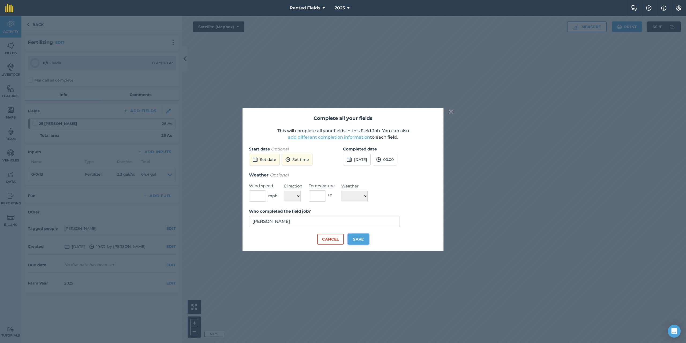
click at [355, 242] on button "Save" at bounding box center [358, 239] width 21 height 11
checkbox input "true"
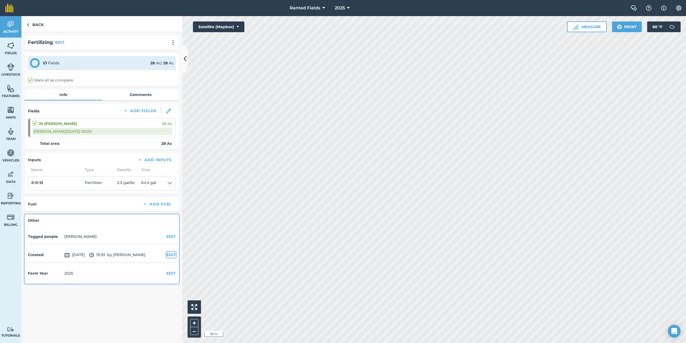
click at [169, 255] on button "EDIT" at bounding box center [170, 255] width 9 height 6
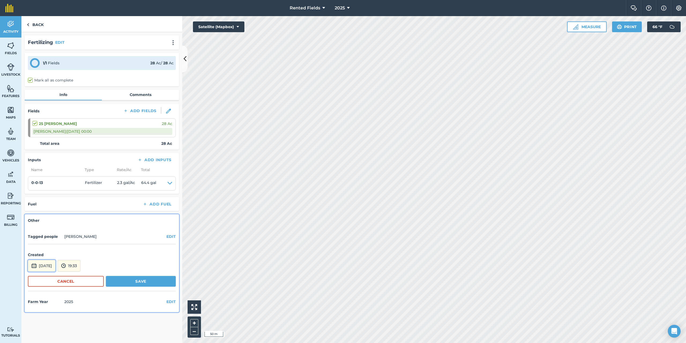
click at [55, 267] on button "[DATE]" at bounding box center [42, 266] width 28 height 12
click at [47, 193] on button "‹" at bounding box center [46, 194] width 12 height 12
click at [84, 220] on abbr "8" at bounding box center [85, 218] width 2 height 3
click at [80, 267] on button "19:33" at bounding box center [69, 266] width 23 height 12
click at [80, 208] on button "00:00" at bounding box center [70, 208] width 25 height 9
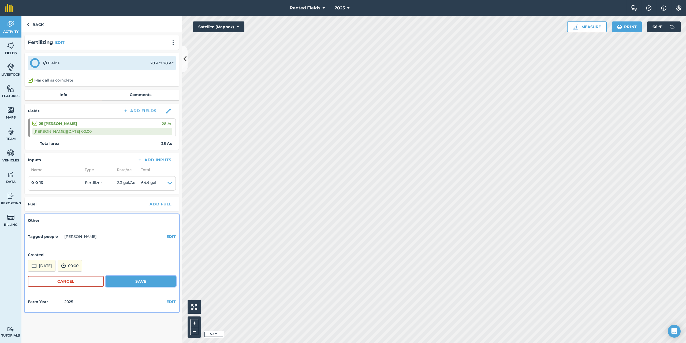
click at [133, 279] on button "Save" at bounding box center [141, 281] width 70 height 11
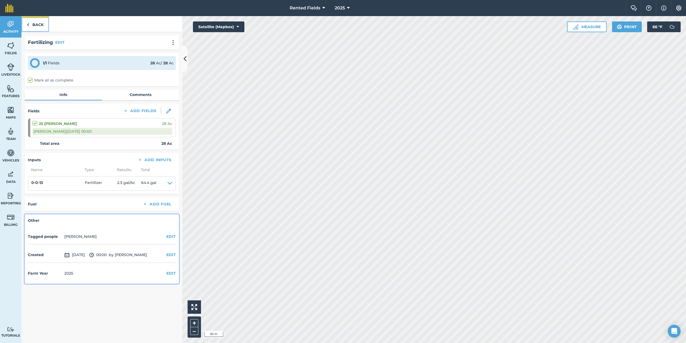
click at [24, 23] on link "Back" at bounding box center [35, 24] width 28 height 16
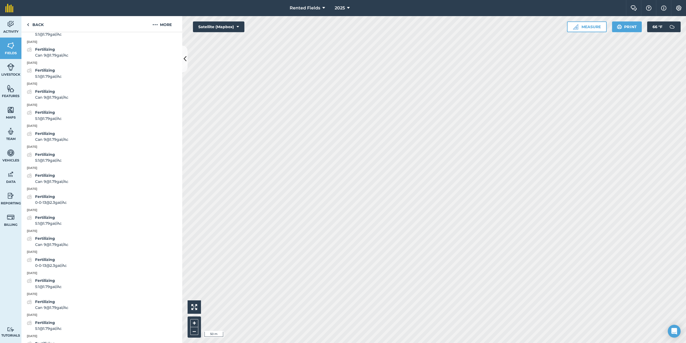
scroll to position [241, 0]
click at [38, 25] on link "Back" at bounding box center [35, 24] width 28 height 16
